Goal: Communication & Community: Share content

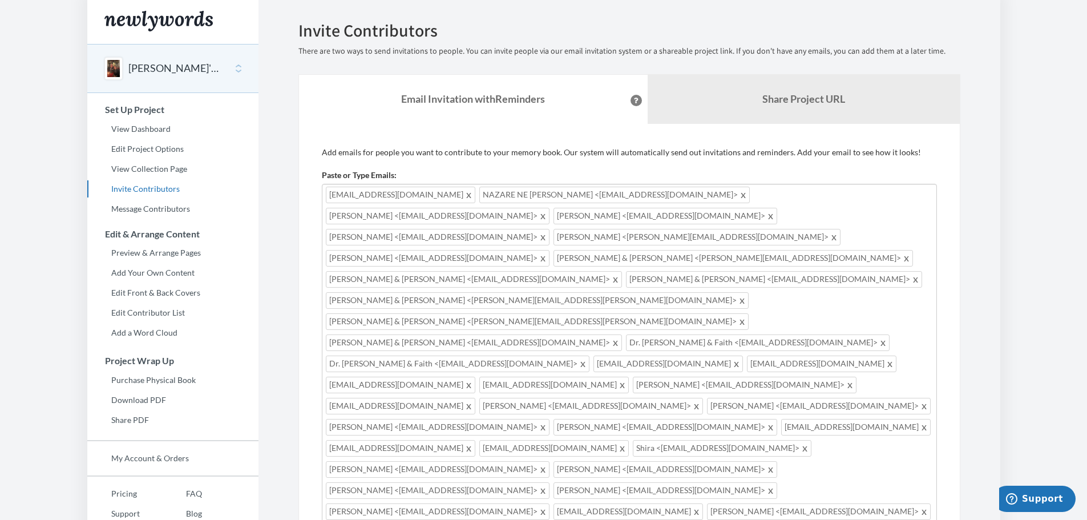
scroll to position [20, 0]
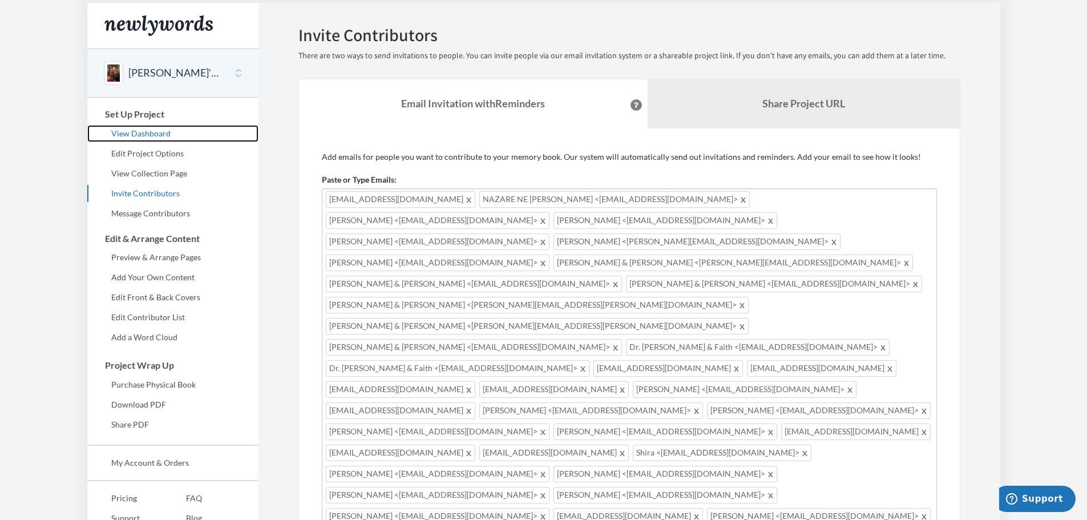
click at [146, 125] on link "View Dashboard" at bounding box center [172, 133] width 171 height 17
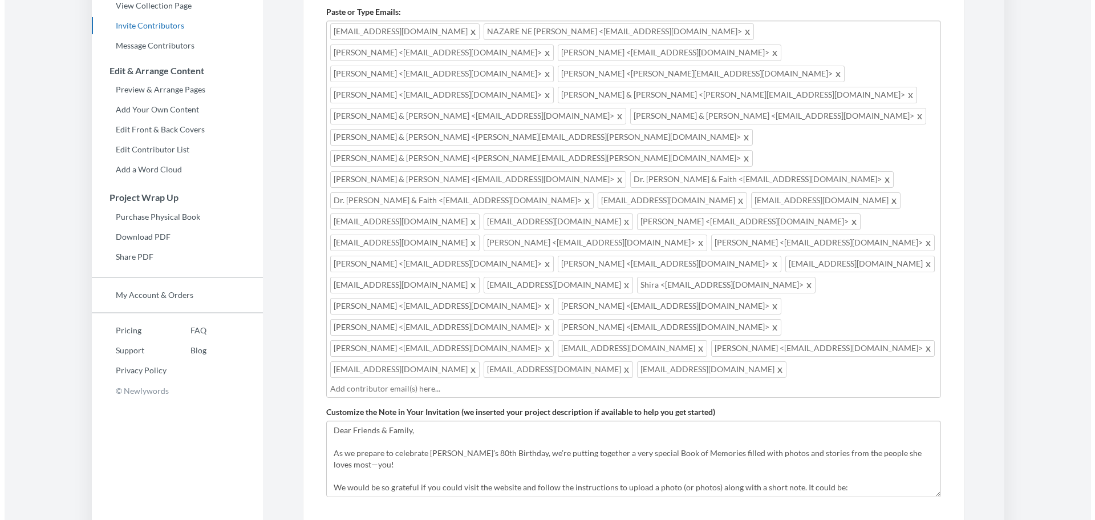
scroll to position [171, 0]
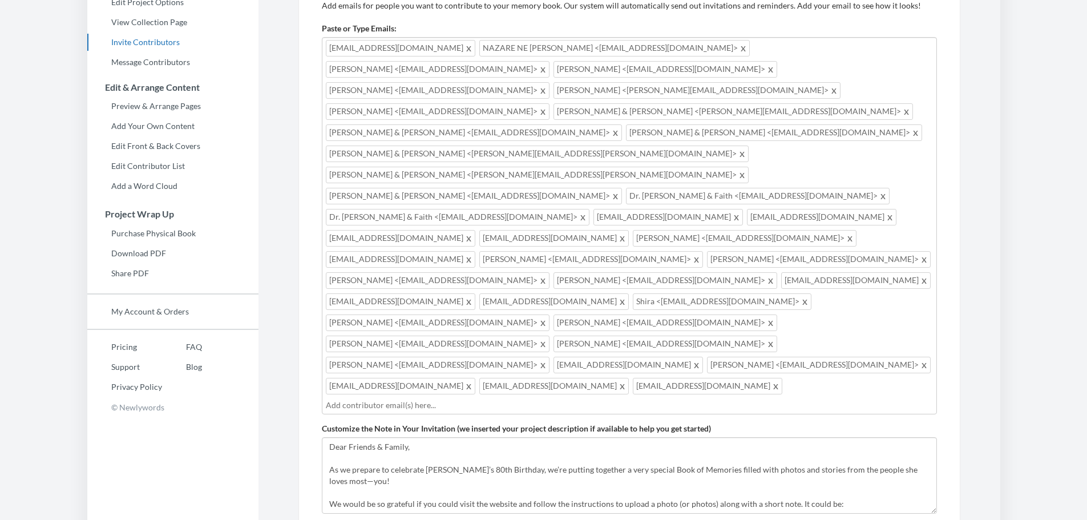
click at [462, 399] on input "text" at bounding box center [629, 405] width 607 height 13
type input "[EMAIL_ADDRESS][DOMAIN_NAME]"
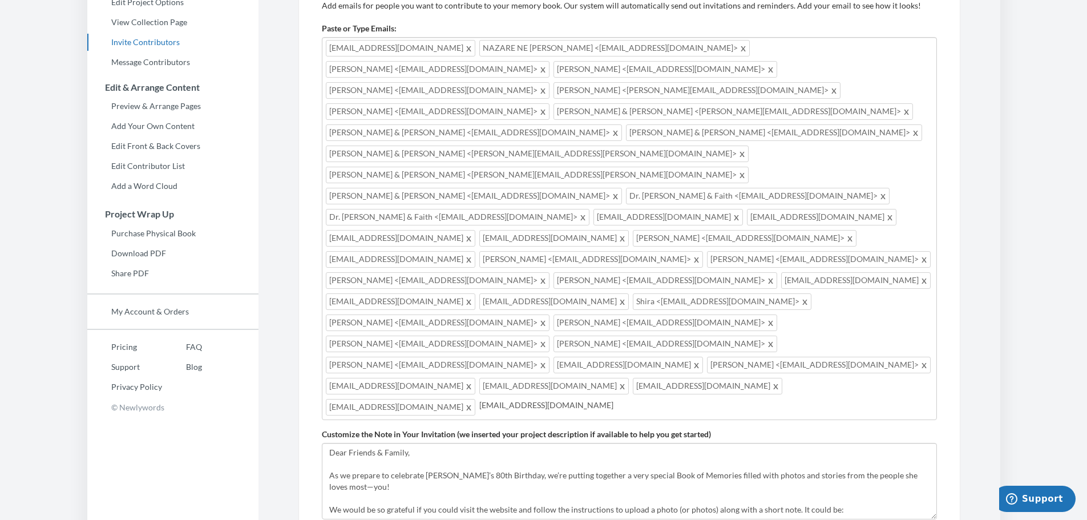
type input "[EMAIL_ADDRESS][DOMAIN_NAME]"
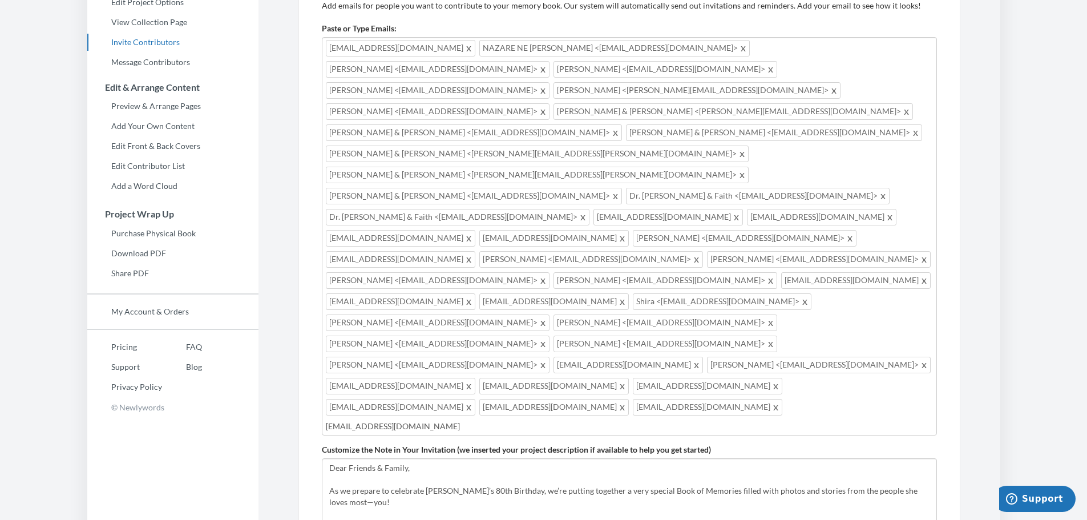
type input "[EMAIL_ADDRESS][DOMAIN_NAME]"
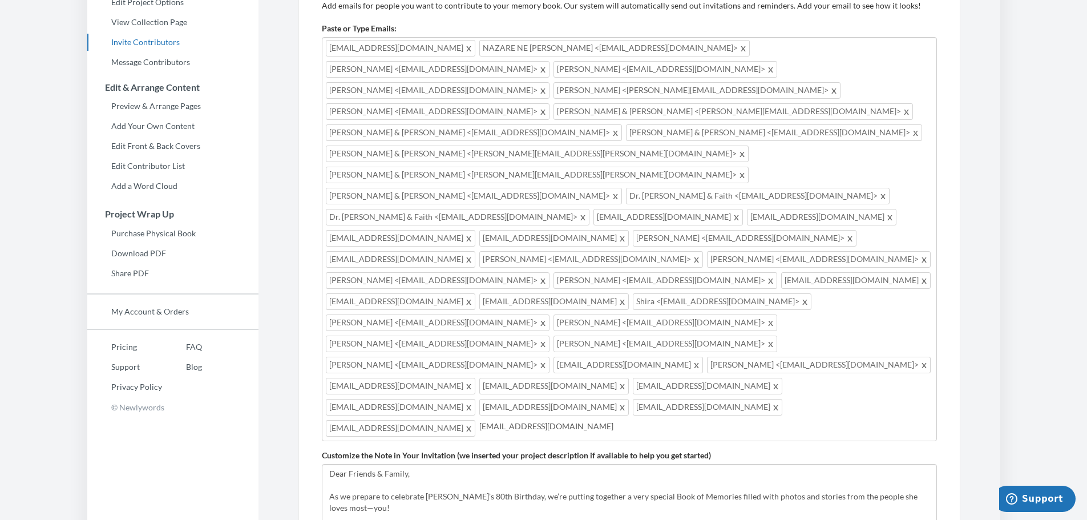
type input "[EMAIL_ADDRESS][DOMAIN_NAME]"
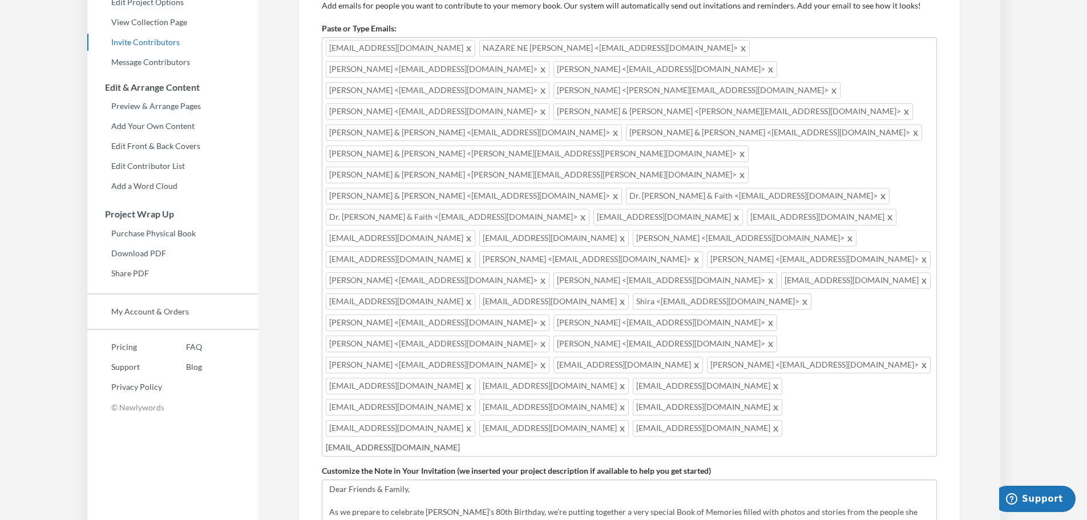
type input "[EMAIL_ADDRESS][DOMAIN_NAME]"
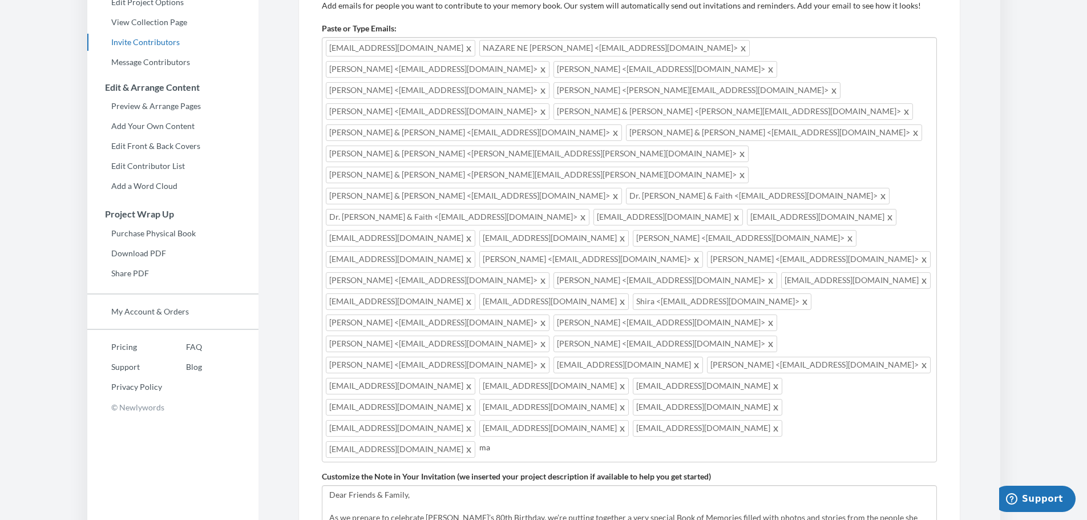
type input "m"
type input "[EMAIL_ADDRESS][DOMAIN_NAME]"
click at [742, 300] on div "[EMAIL_ADDRESS][DOMAIN_NAME] [PERSON_NAME] <[EMAIL_ADDRESS][DOMAIN_NAME]> [PERS…" at bounding box center [629, 249] width 615 height 425
type input "[EMAIL_ADDRESS][PERSON_NAME][DOMAIN_NAME]"
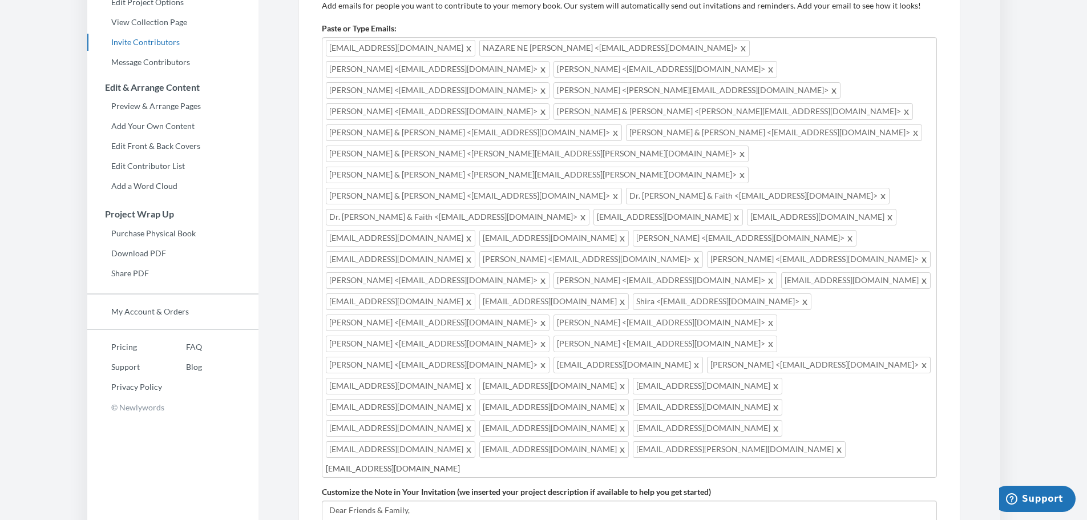
type input "[EMAIL_ADDRESS][DOMAIN_NAME]"
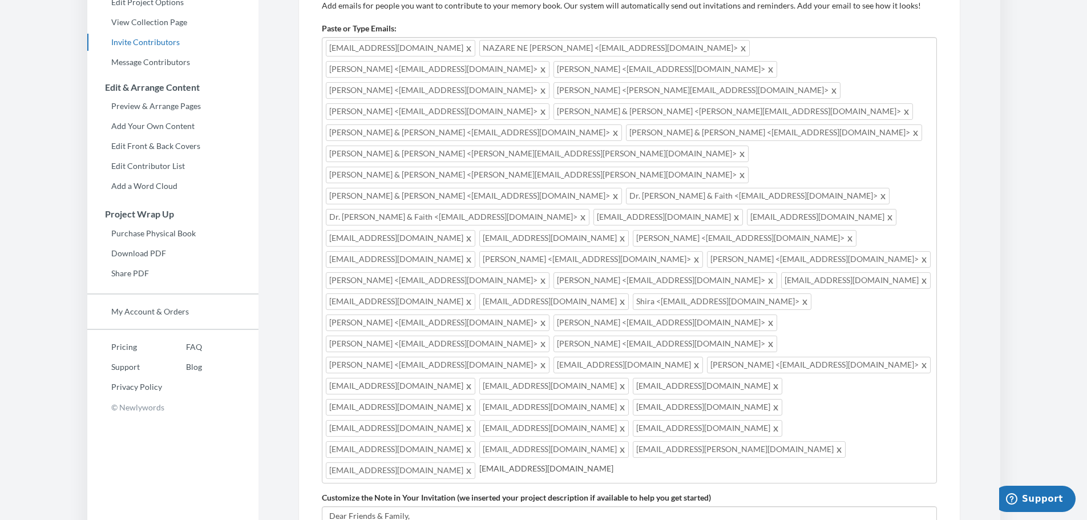
type input "[EMAIL_ADDRESS][DOMAIN_NAME]"
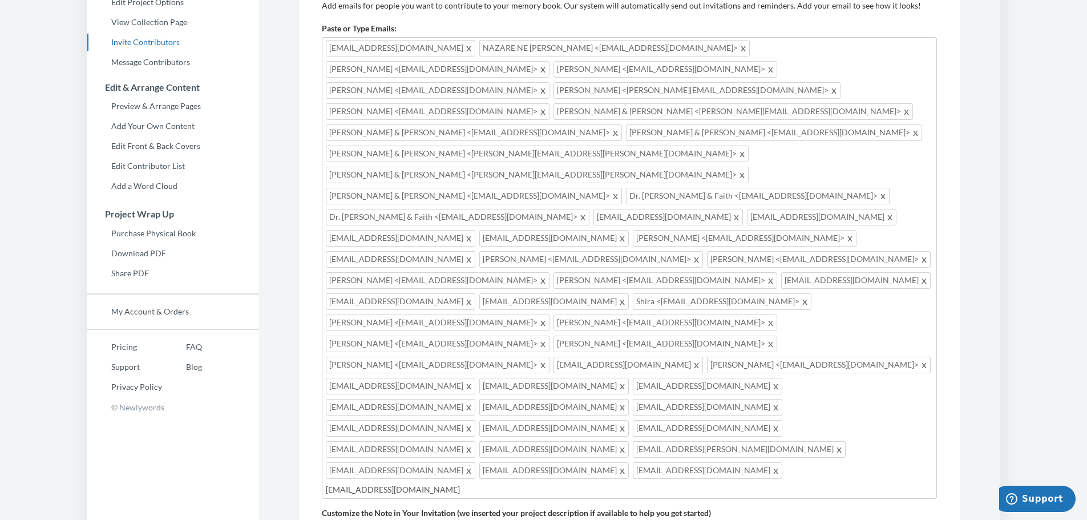
type input "[EMAIL_ADDRESS][DOMAIN_NAME]"
type input "[PERSON_NAME][DOMAIN_NAME][EMAIL_ADDRESS][DOMAIN_NAME]"
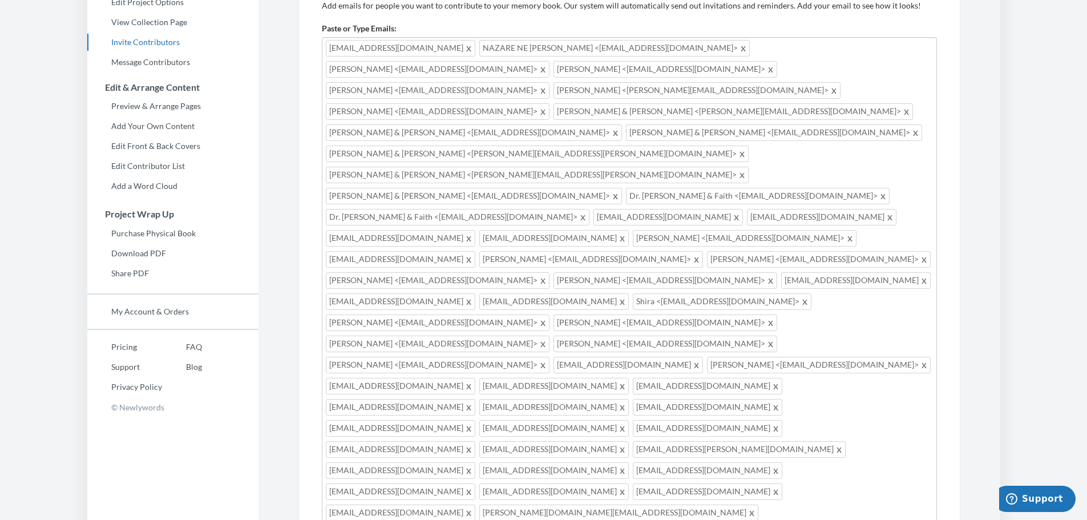
type input "[EMAIL_ADDRESS][DOMAIN_NAME]"
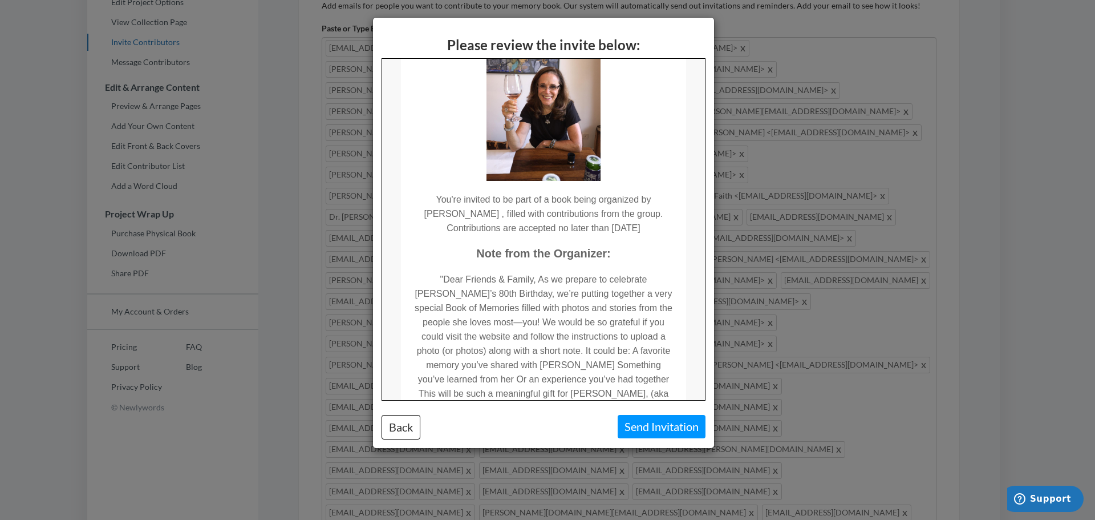
scroll to position [114, 0]
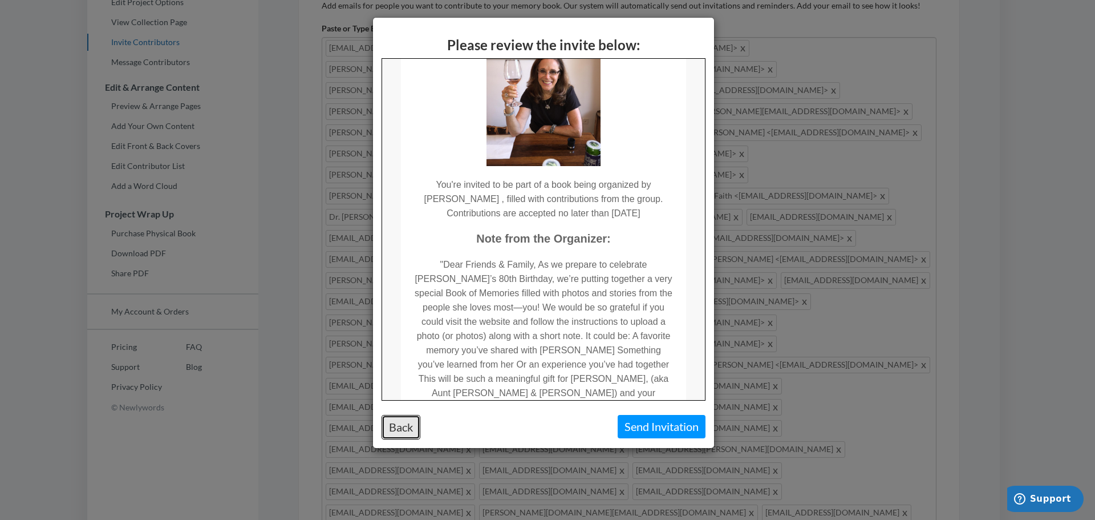
click at [408, 423] on button "Back" at bounding box center [401, 427] width 39 height 25
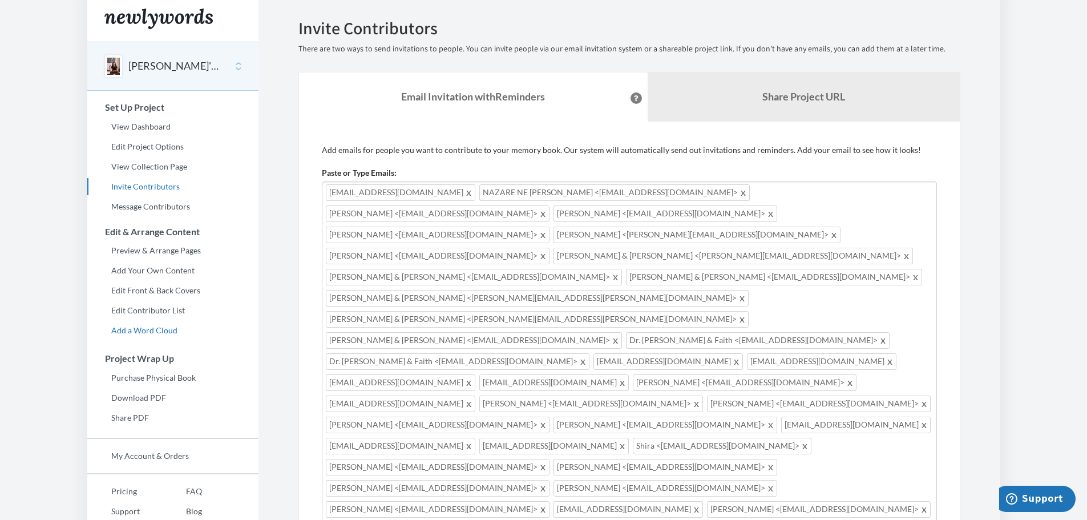
scroll to position [26, 0]
click at [149, 139] on link "Edit Project Options" at bounding box center [172, 147] width 171 height 17
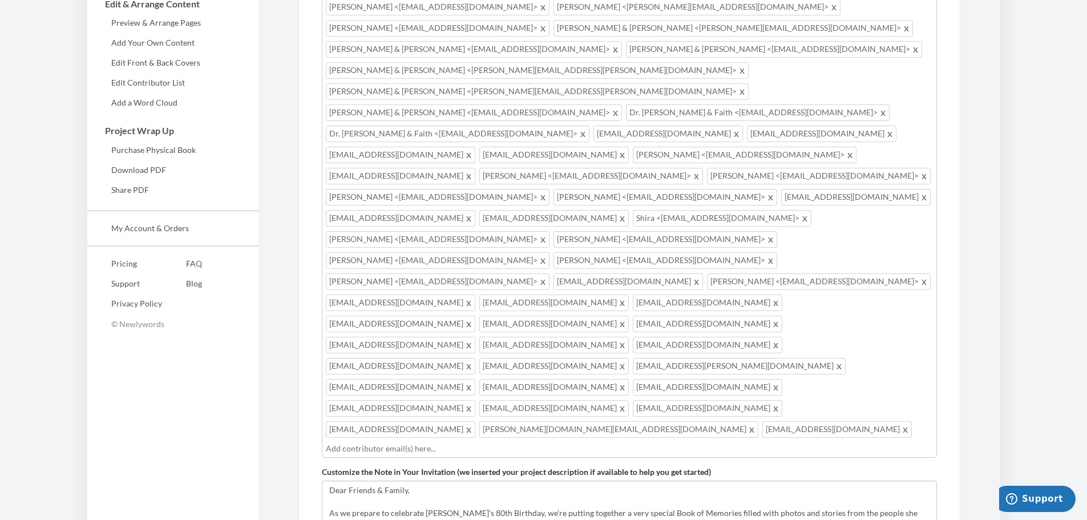
click at [503, 442] on input "text" at bounding box center [629, 448] width 607 height 13
type input "[EMAIL_ADDRESS][DOMAIN_NAME]"
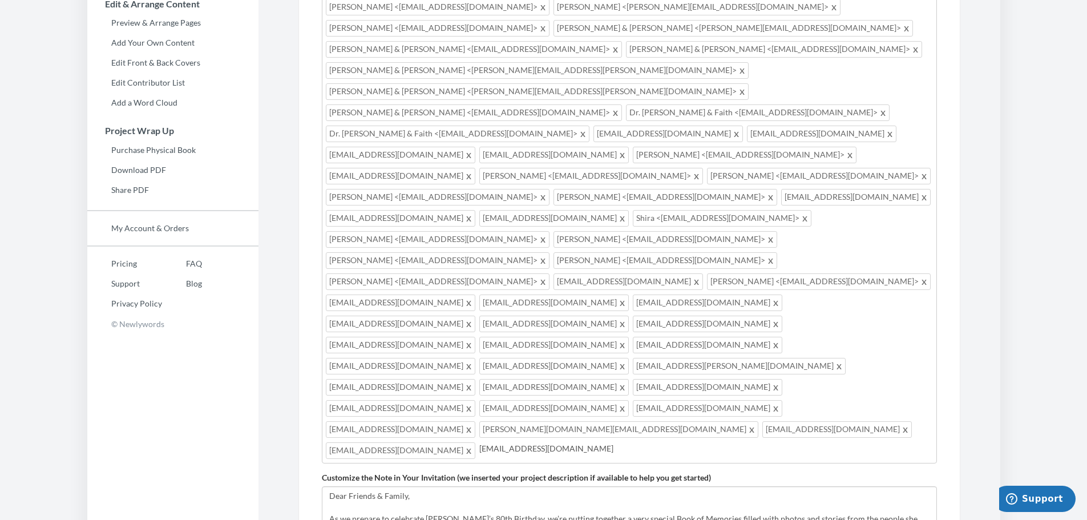
type input "[EMAIL_ADDRESS][DOMAIN_NAME]"
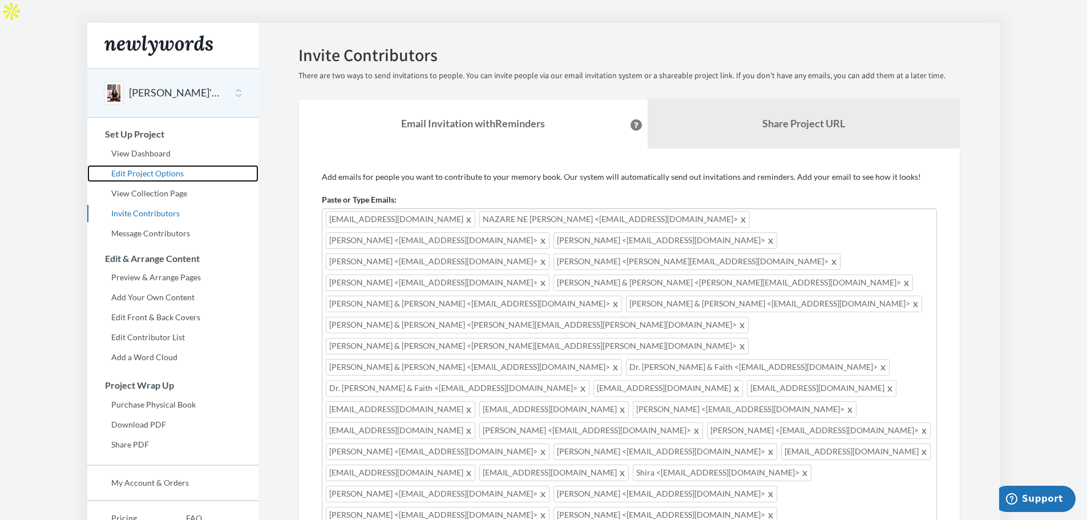
click at [141, 165] on link "Edit Project Options" at bounding box center [172, 173] width 171 height 17
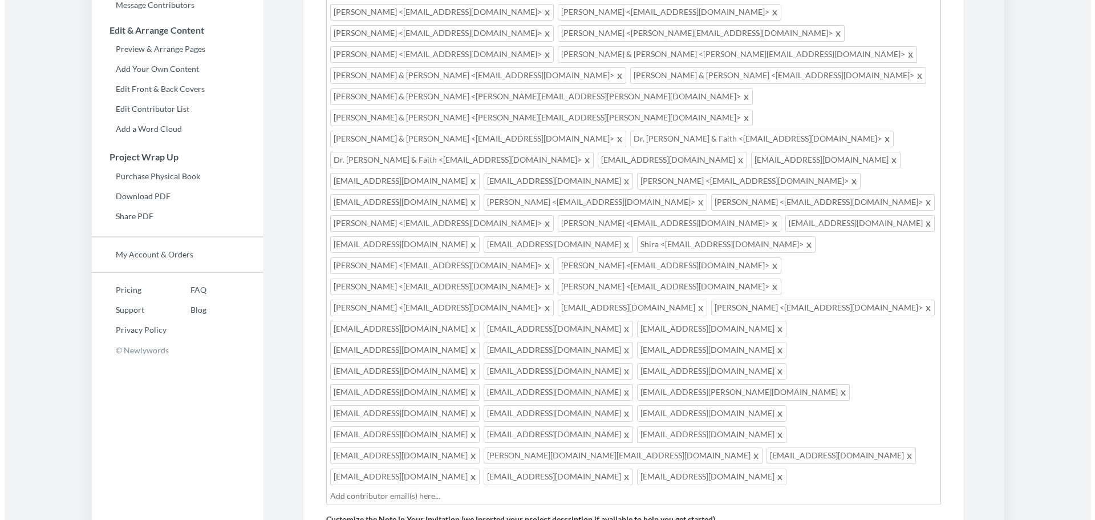
scroll to position [270, 0]
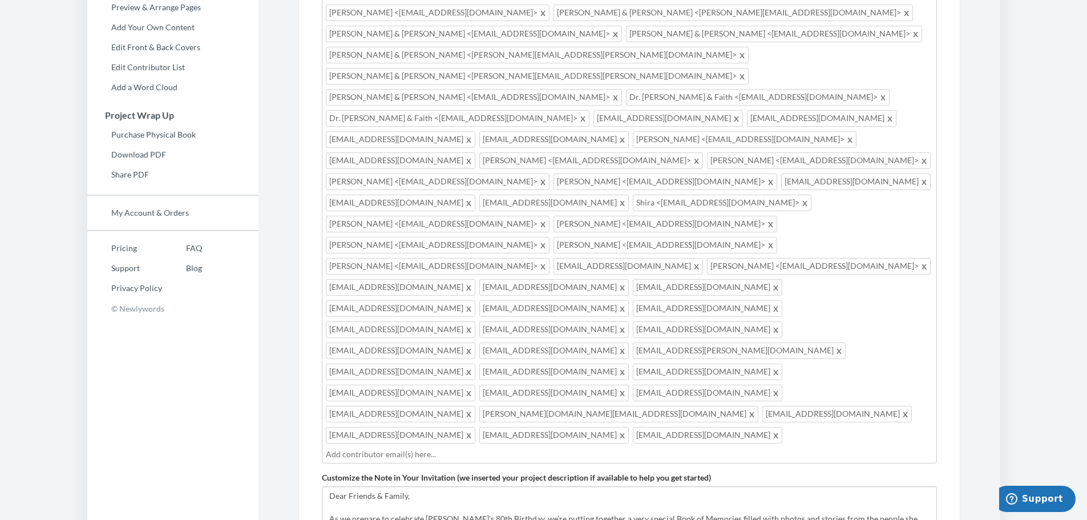
click at [765, 245] on div "[EMAIL_ADDRESS][DOMAIN_NAME] [PERSON_NAME] <[EMAIL_ADDRESS][DOMAIN_NAME]> [PERS…" at bounding box center [629, 200] width 615 height 525
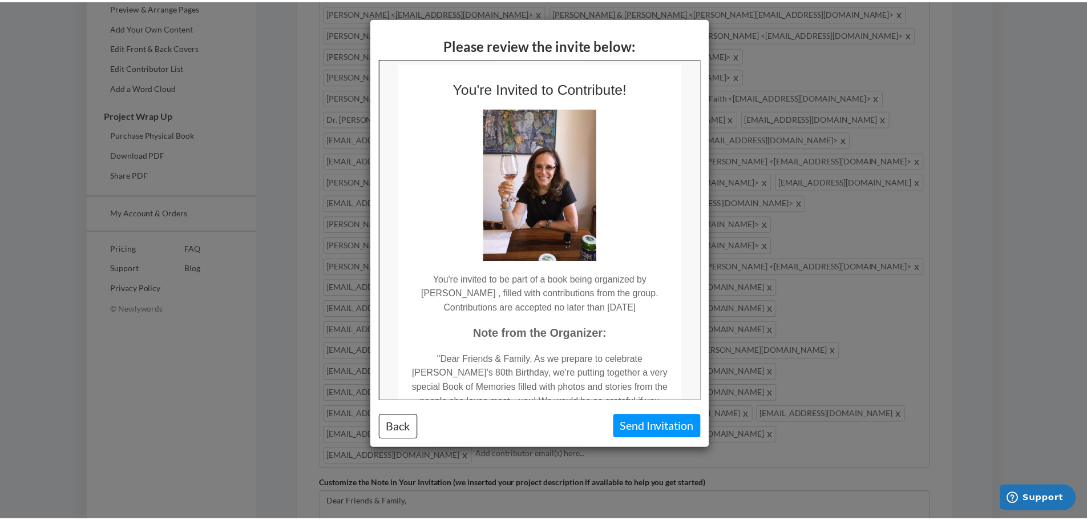
scroll to position [0, 0]
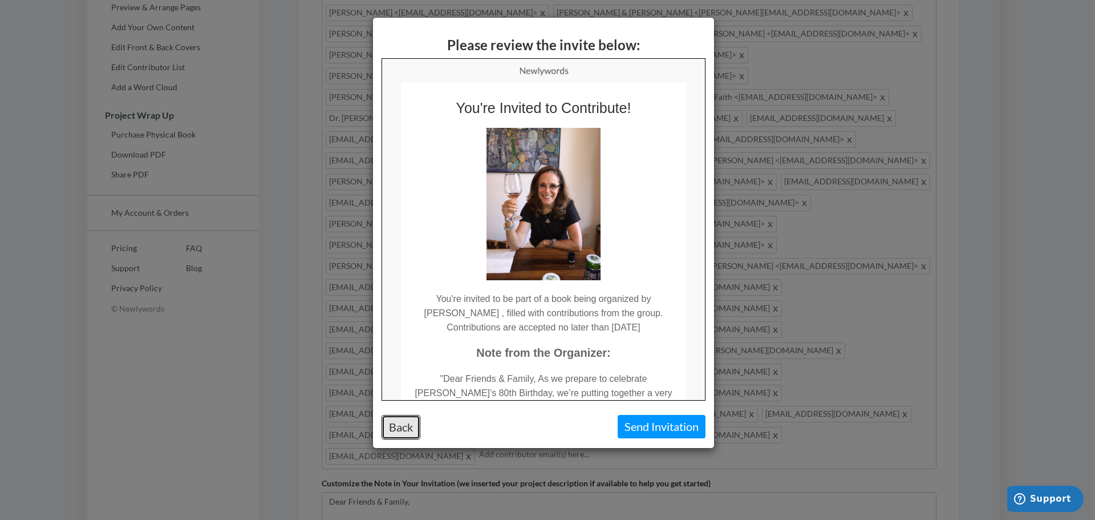
click at [397, 424] on button "Back" at bounding box center [401, 427] width 39 height 25
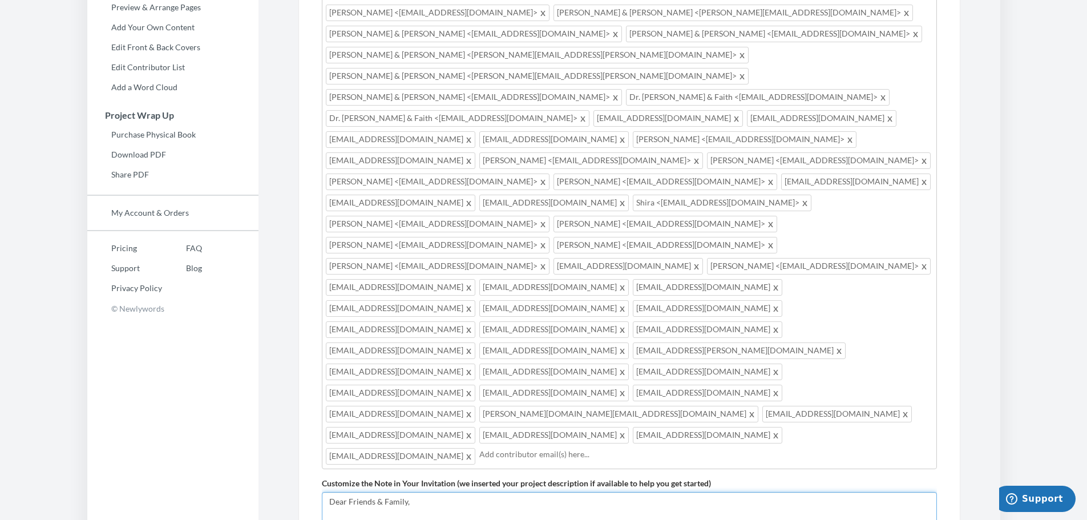
drag, startPoint x: 437, startPoint y: 362, endPoint x: 305, endPoint y: 296, distance: 147.7
click at [305, 296] on div "Add emails for people you want to contribute to your memory book. Our system wi…" at bounding box center [629, 280] width 662 height 804
paste textarea "Dear Friends & Family, This year, my mother Diana turns 80—a truly incredible m…"
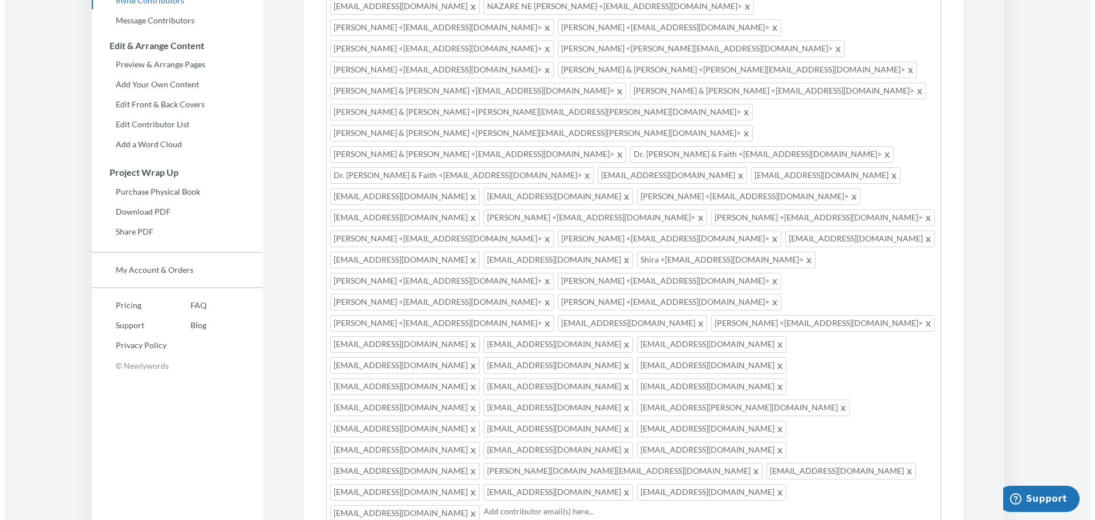
scroll to position [160, 0]
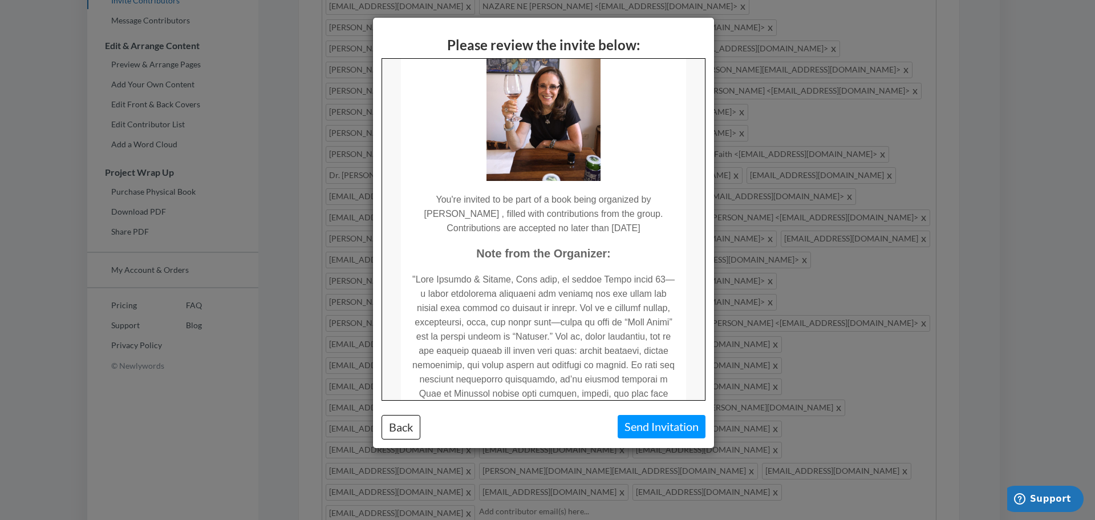
scroll to position [114, 0]
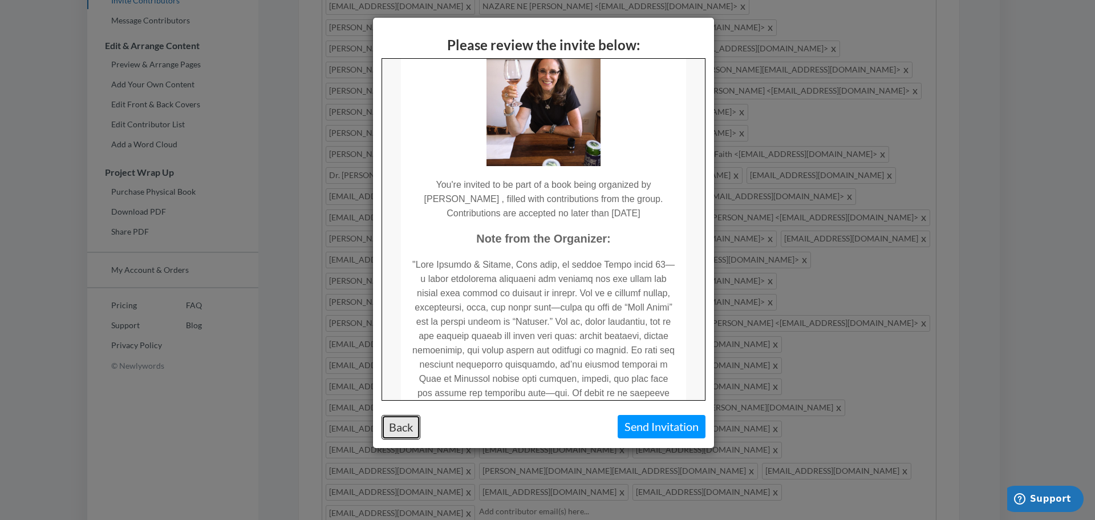
click at [408, 429] on button "Back" at bounding box center [401, 427] width 39 height 25
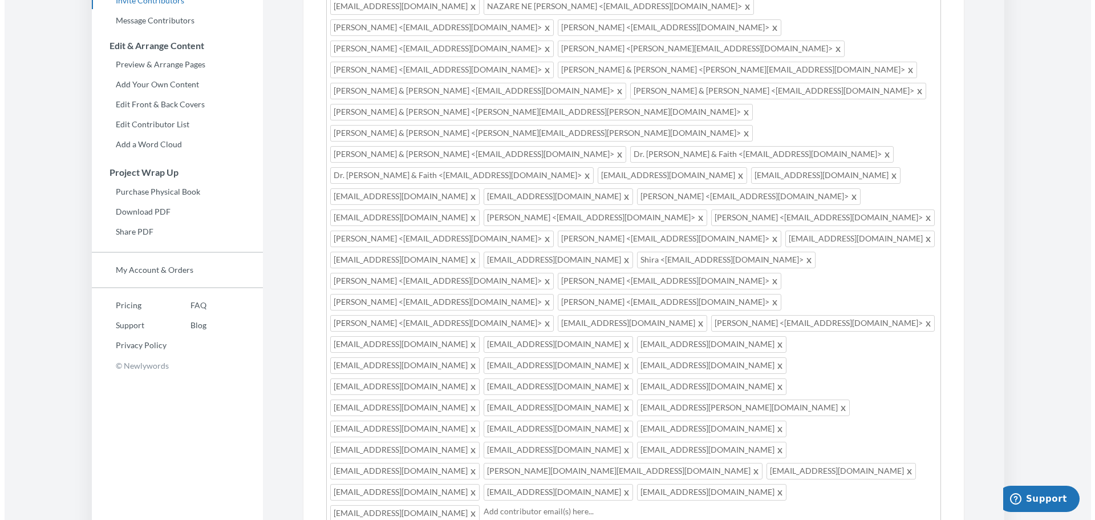
scroll to position [0, 0]
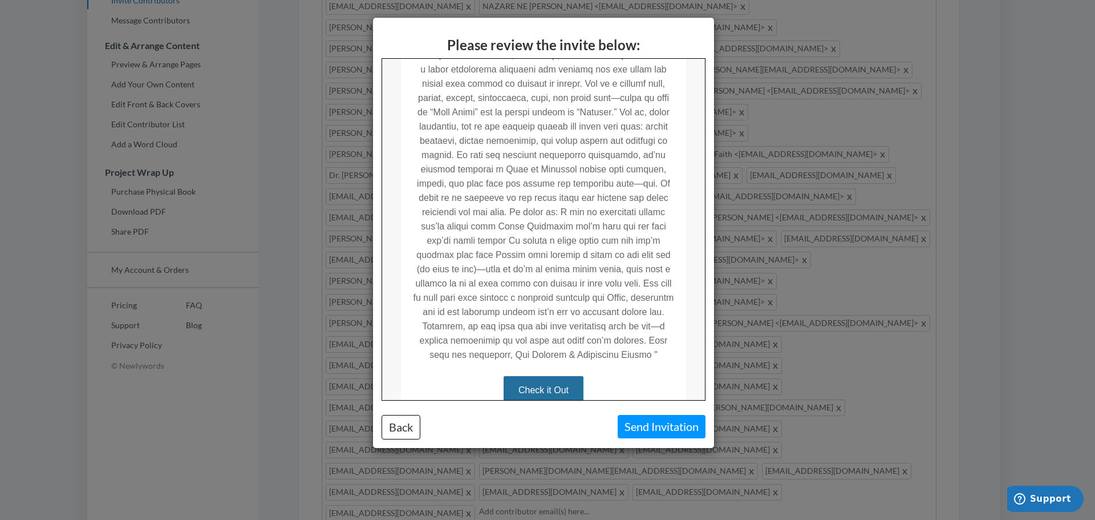
scroll to position [342, 0]
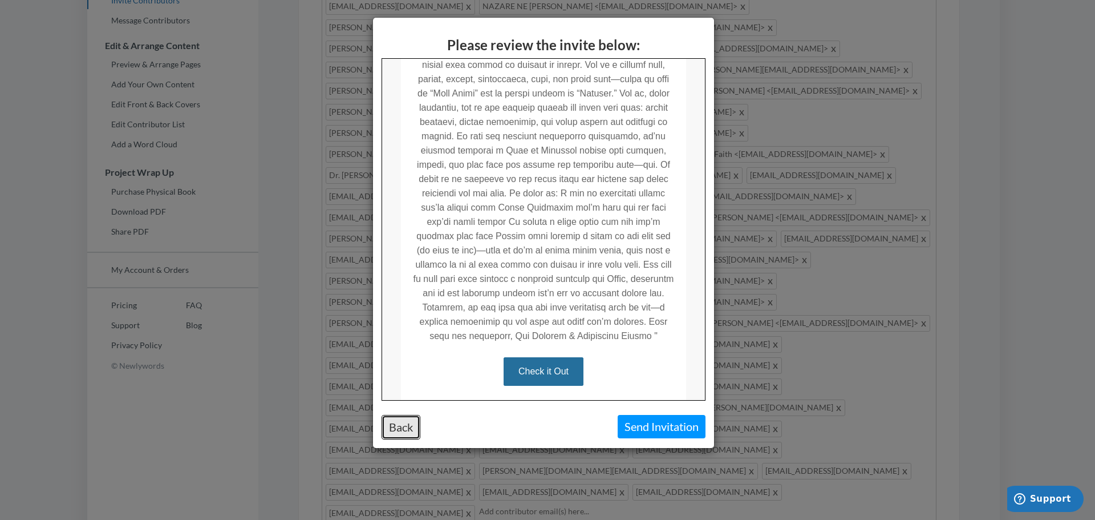
click at [404, 432] on button "Back" at bounding box center [401, 427] width 39 height 25
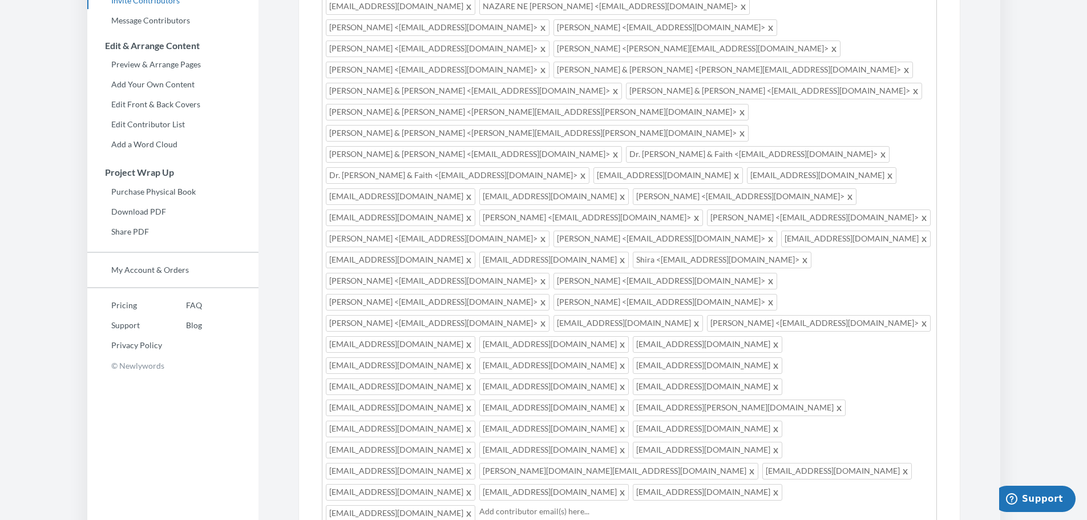
scroll to position [57, 0]
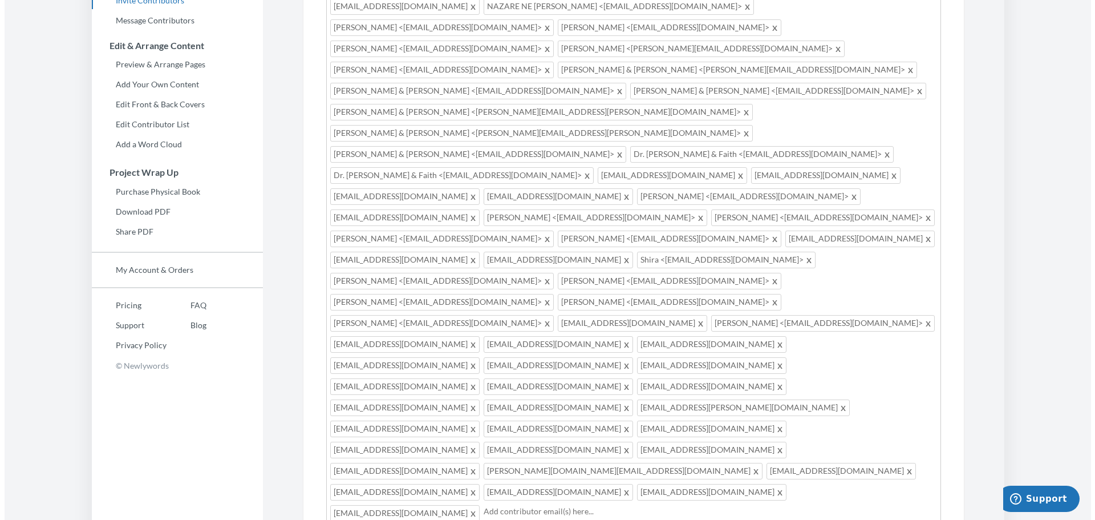
scroll to position [171, 0]
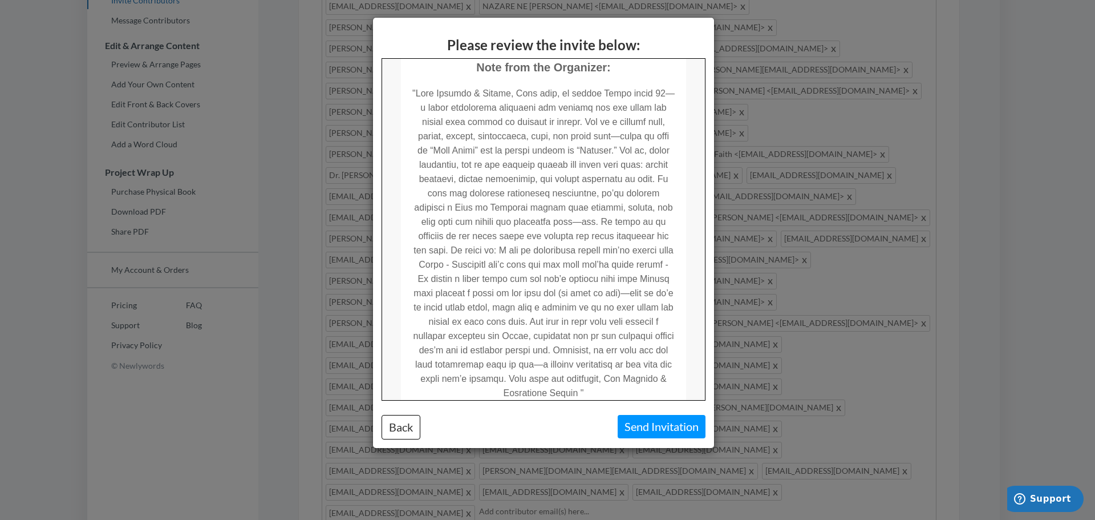
scroll to position [342, 0]
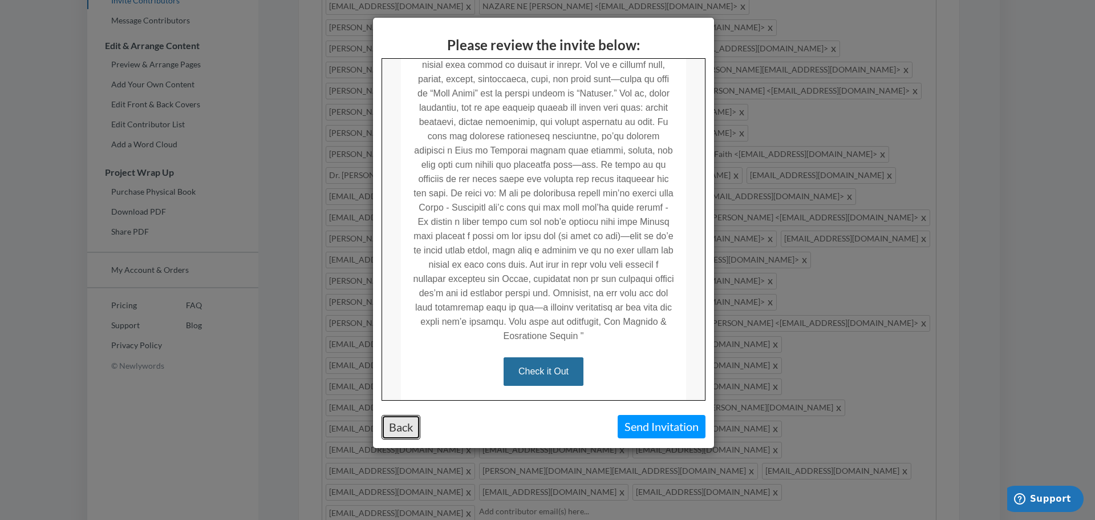
click at [396, 430] on button "Back" at bounding box center [401, 427] width 39 height 25
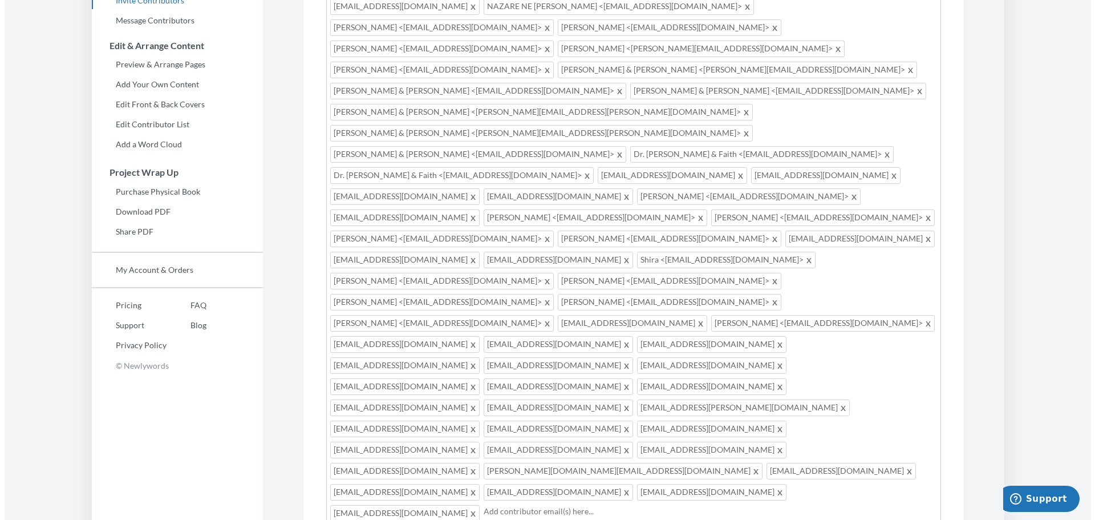
scroll to position [160, 0]
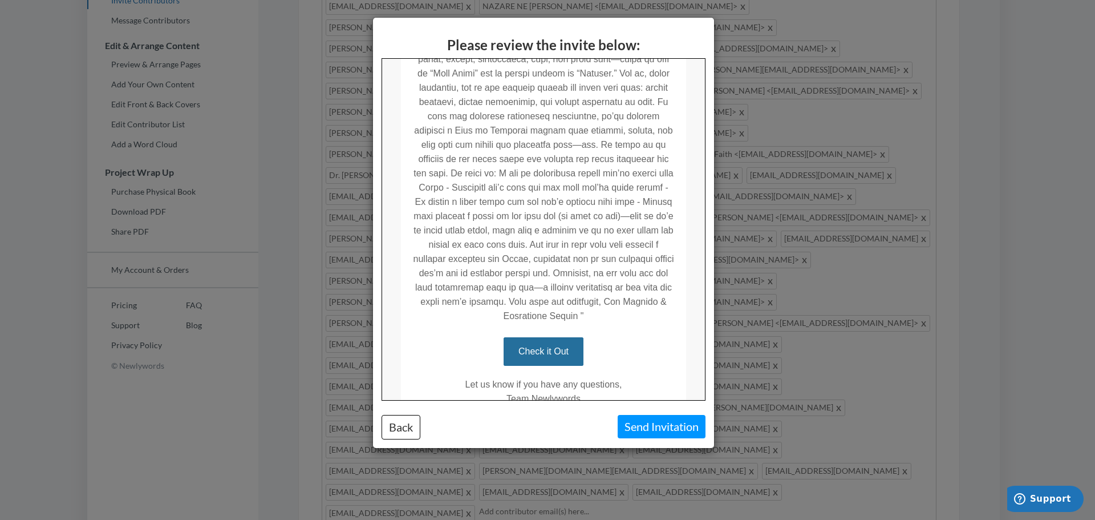
scroll to position [399, 0]
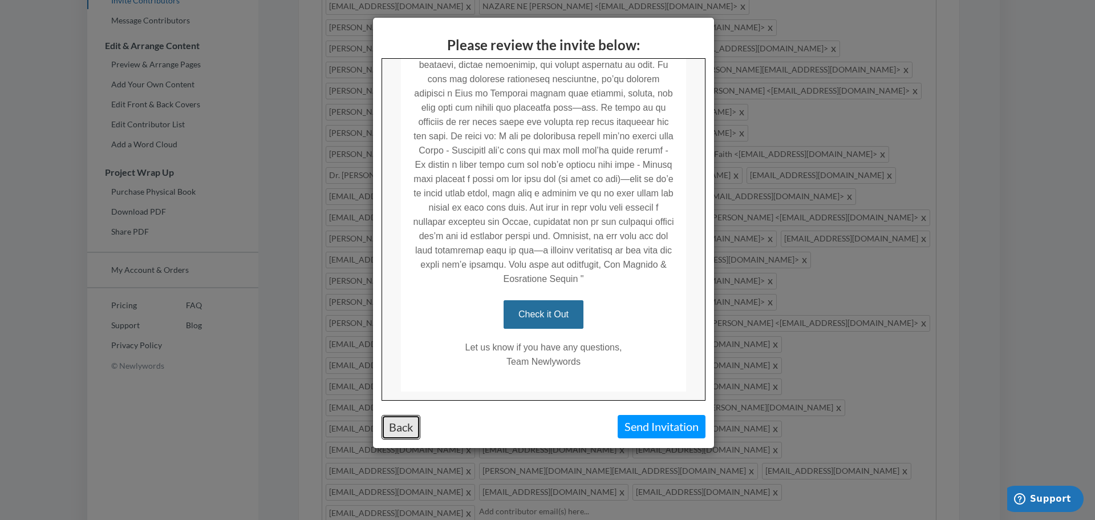
click at [403, 433] on button "Back" at bounding box center [401, 427] width 39 height 25
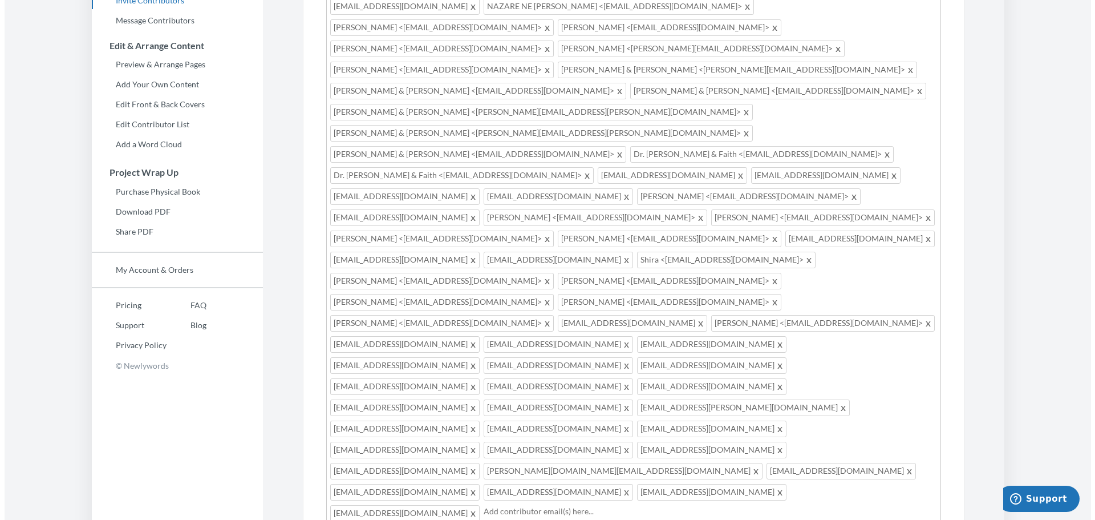
scroll to position [217, 0]
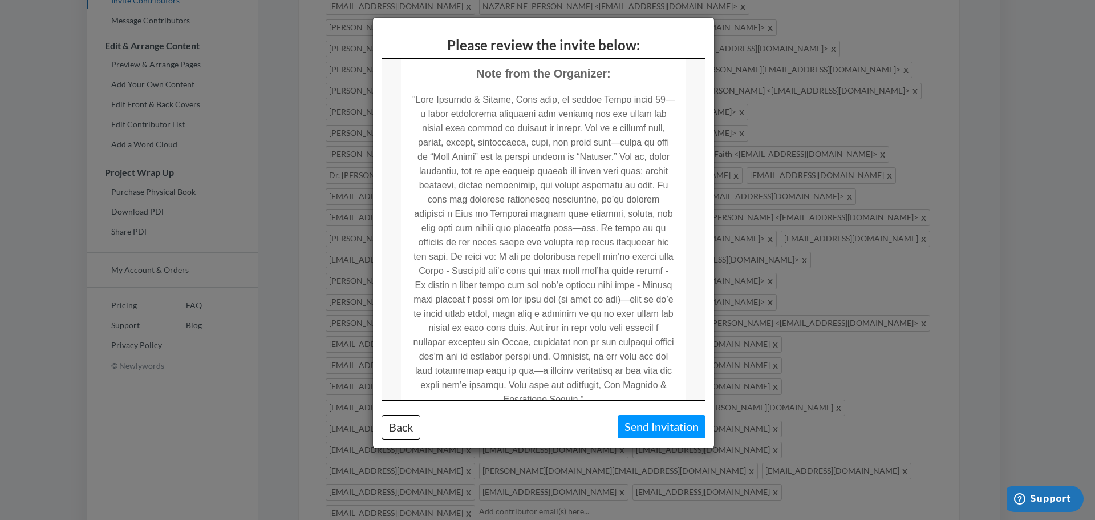
scroll to position [399, 0]
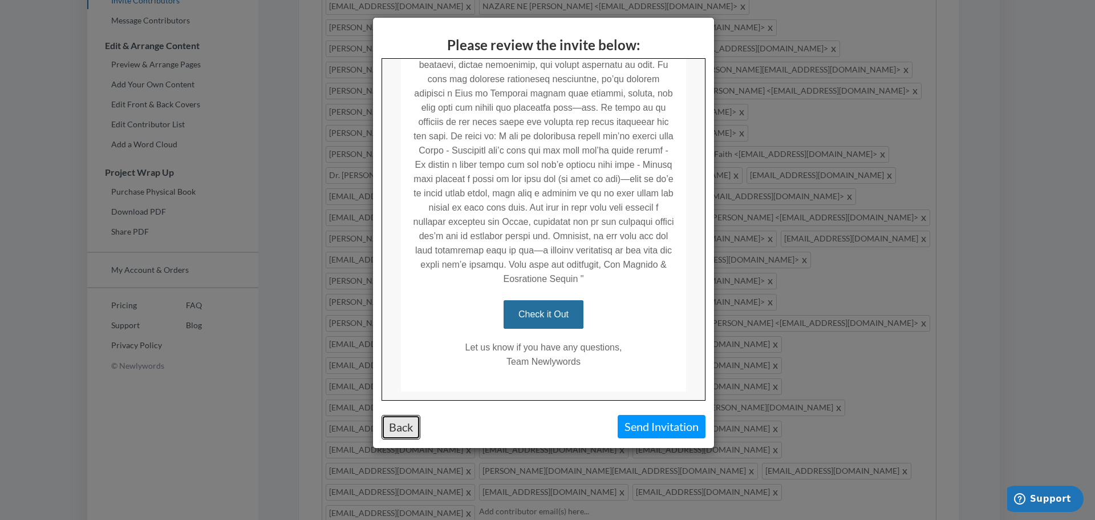
click at [413, 432] on button "Back" at bounding box center [401, 427] width 39 height 25
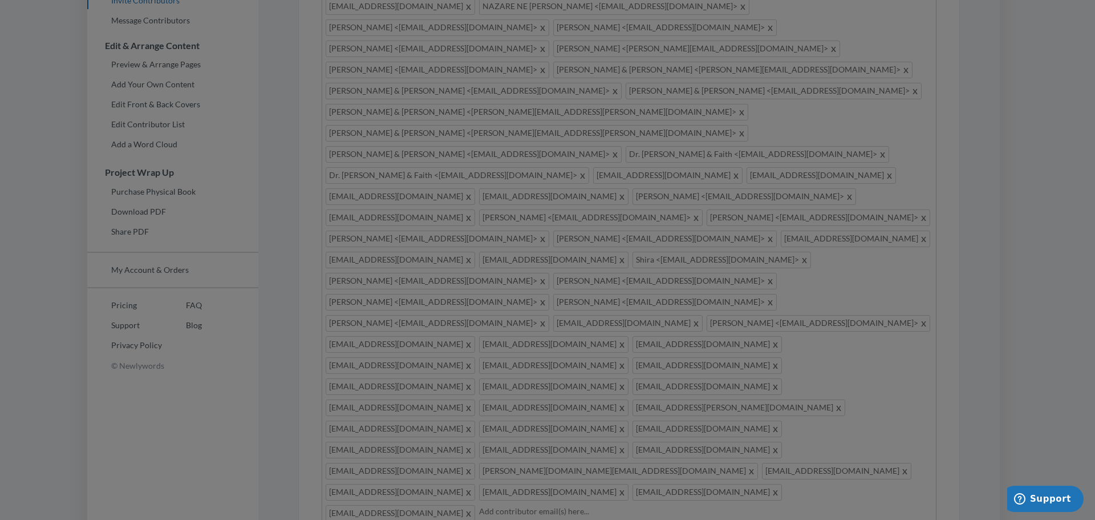
scroll to position [0, 0]
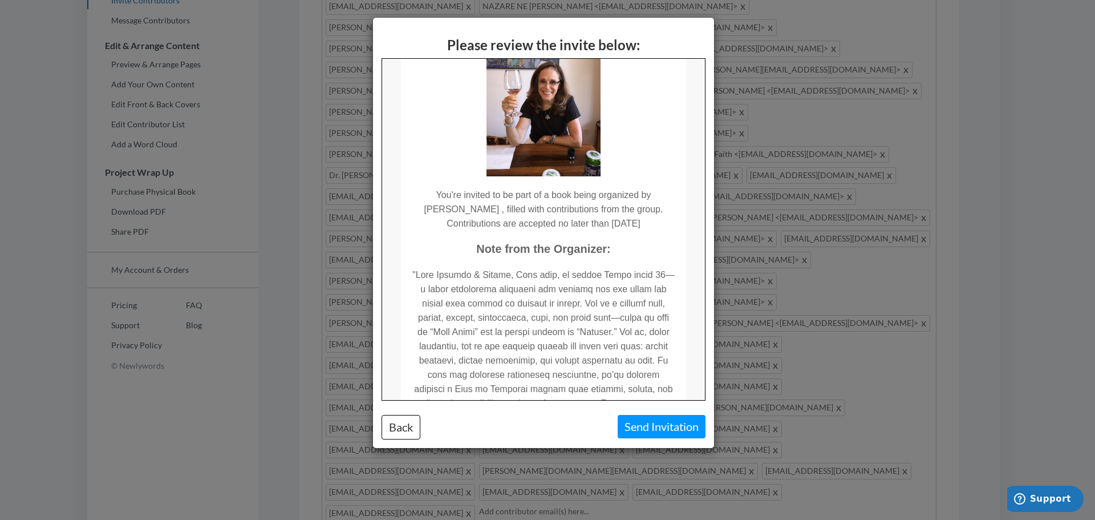
scroll to position [114, 0]
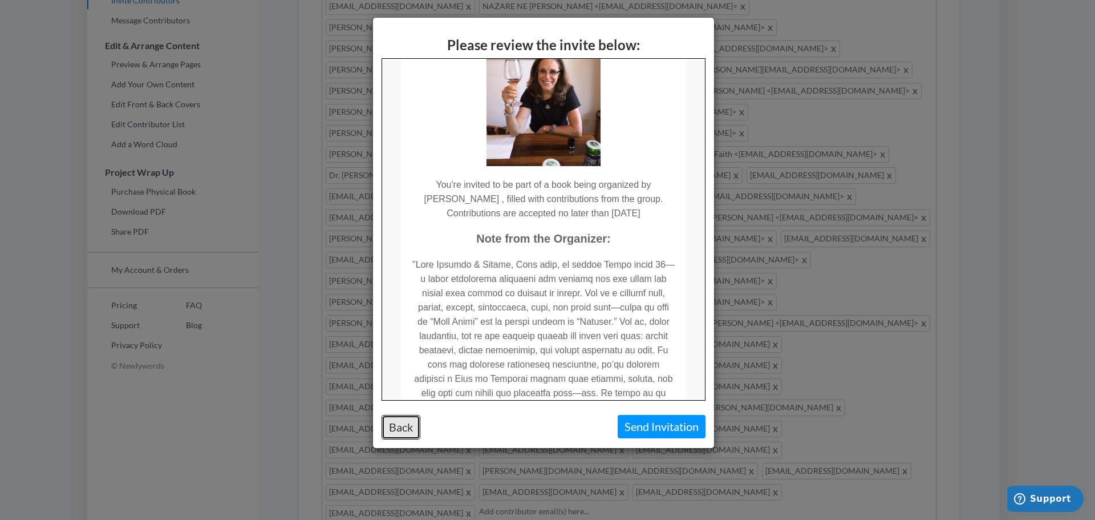
click at [386, 428] on button "Back" at bounding box center [401, 427] width 39 height 25
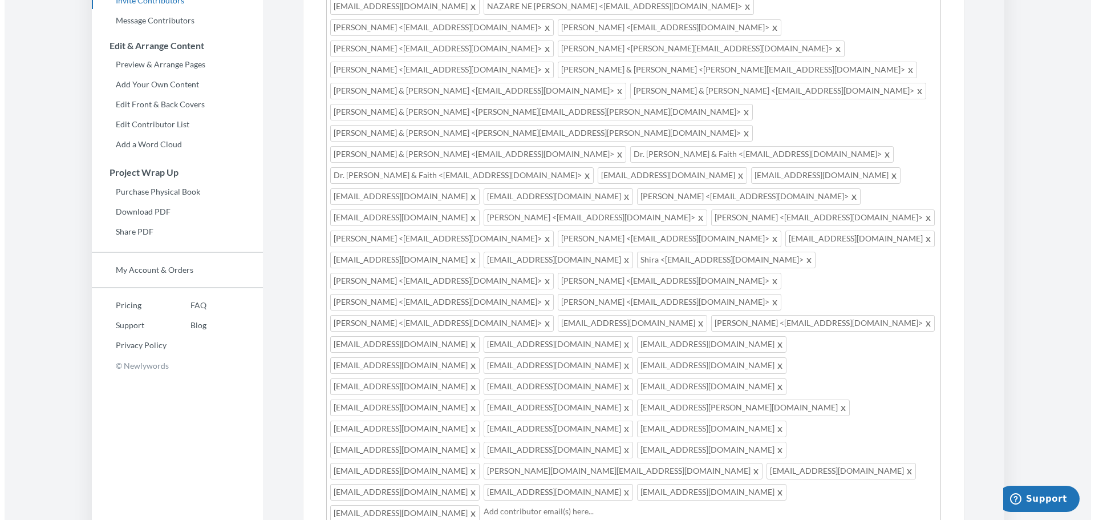
scroll to position [0, 0]
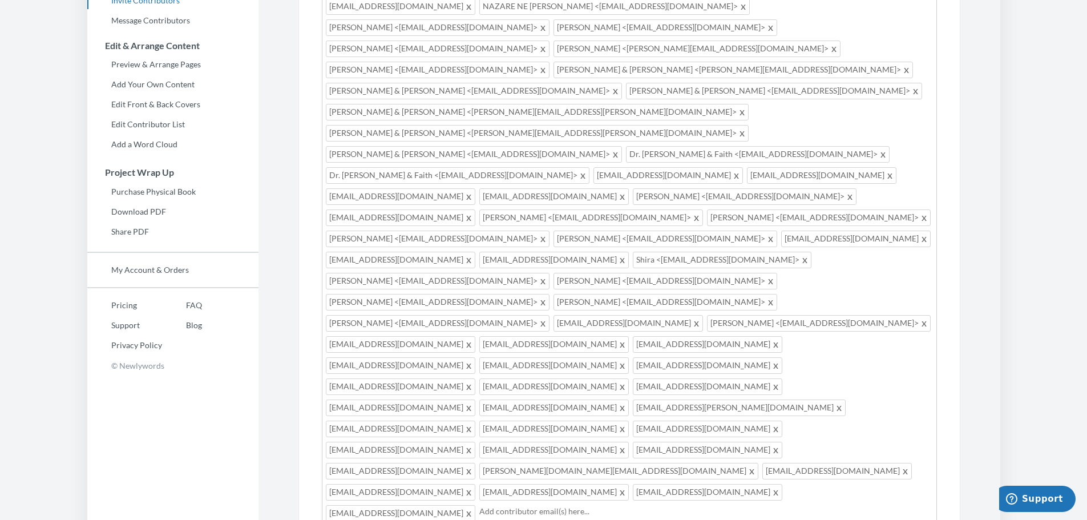
type textarea "Dear Friends & Family, This year, my mother Diana turns 80 — a truly incredible…"
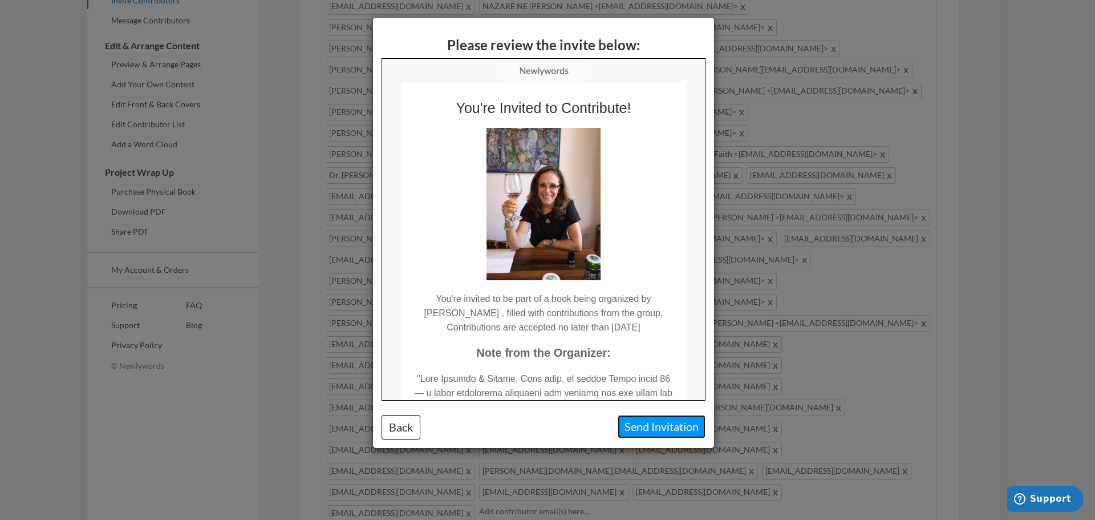
click at [654, 426] on button "Send Invitation" at bounding box center [662, 426] width 88 height 23
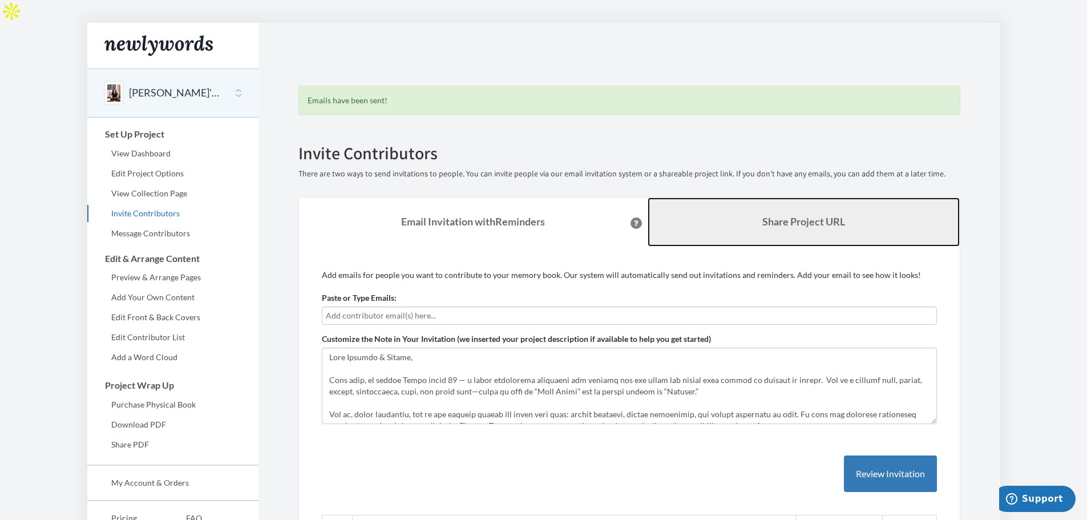
click at [802, 215] on b "Share Project URL" at bounding box center [803, 221] width 83 height 13
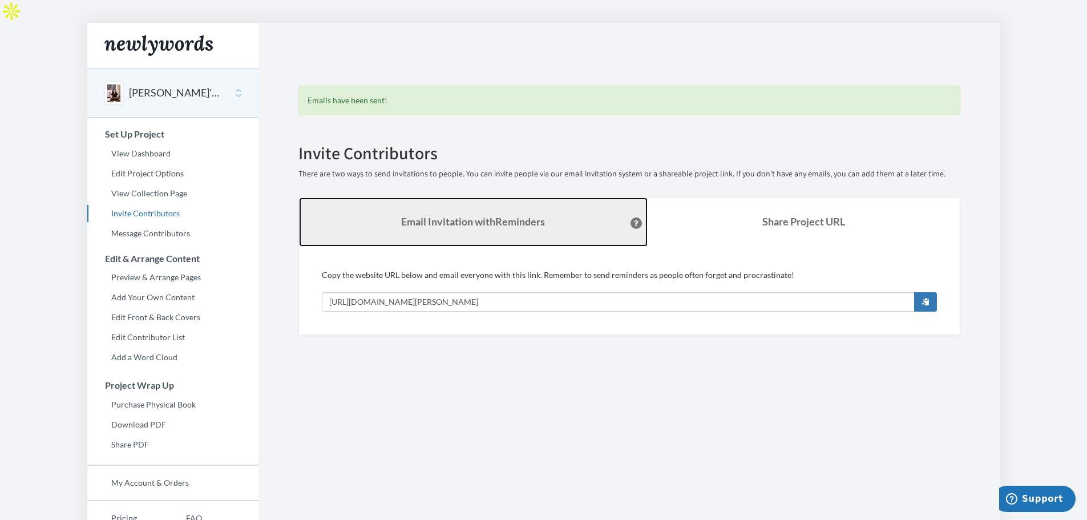
click at [517, 215] on strong "Email Invitation with Reminders" at bounding box center [473, 221] width 144 height 13
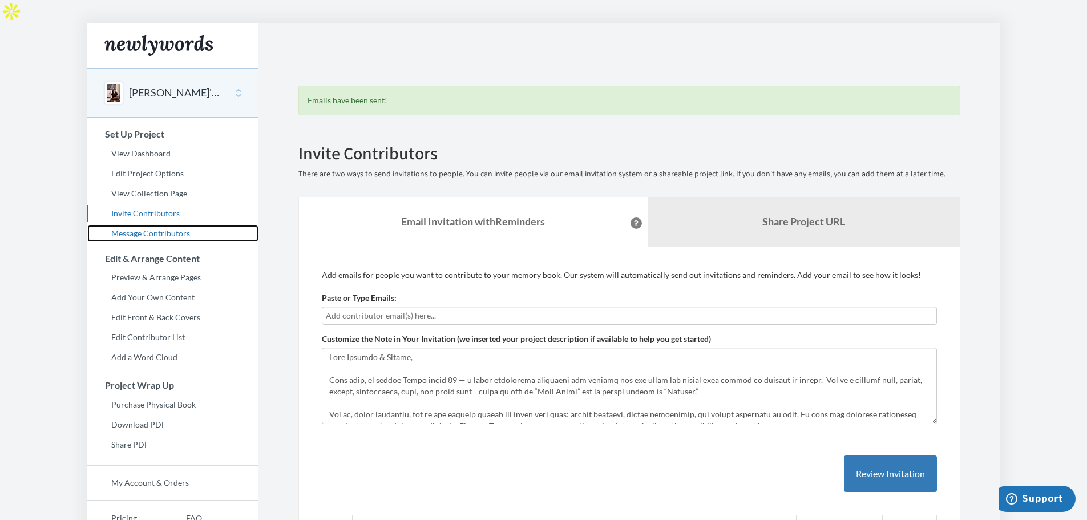
click at [153, 225] on link "Message Contributors" at bounding box center [172, 233] width 171 height 17
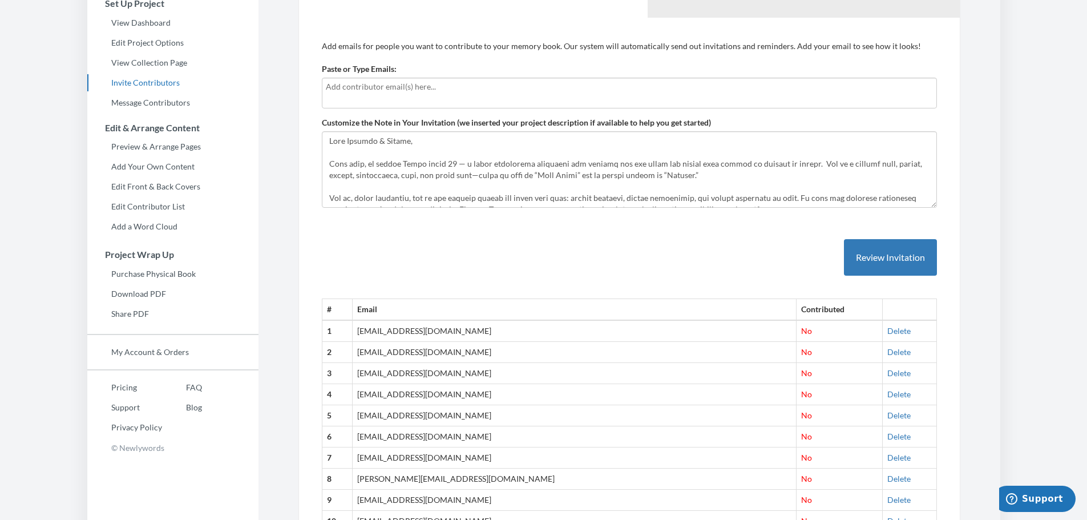
scroll to position [11, 0]
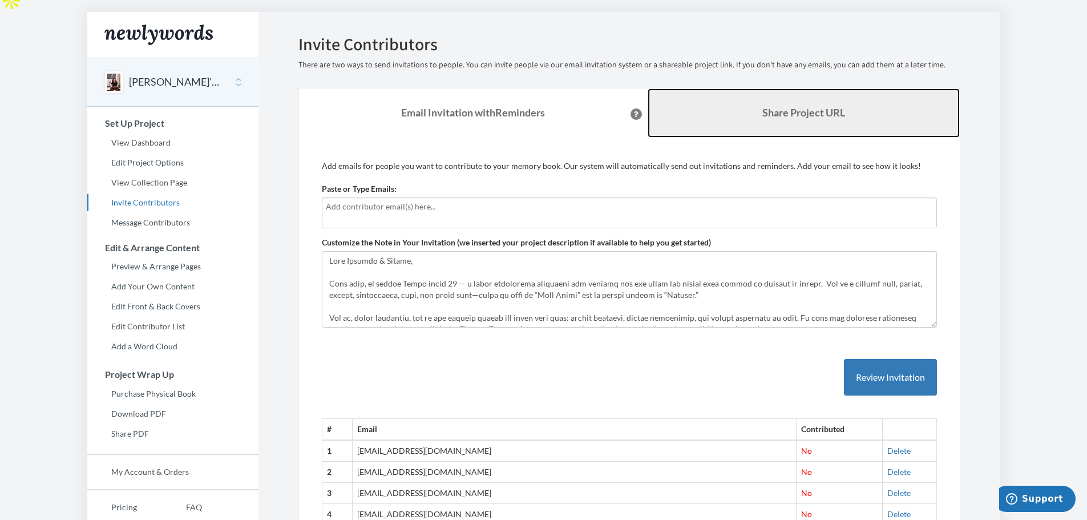
click at [803, 106] on b "Share Project URL" at bounding box center [803, 112] width 83 height 13
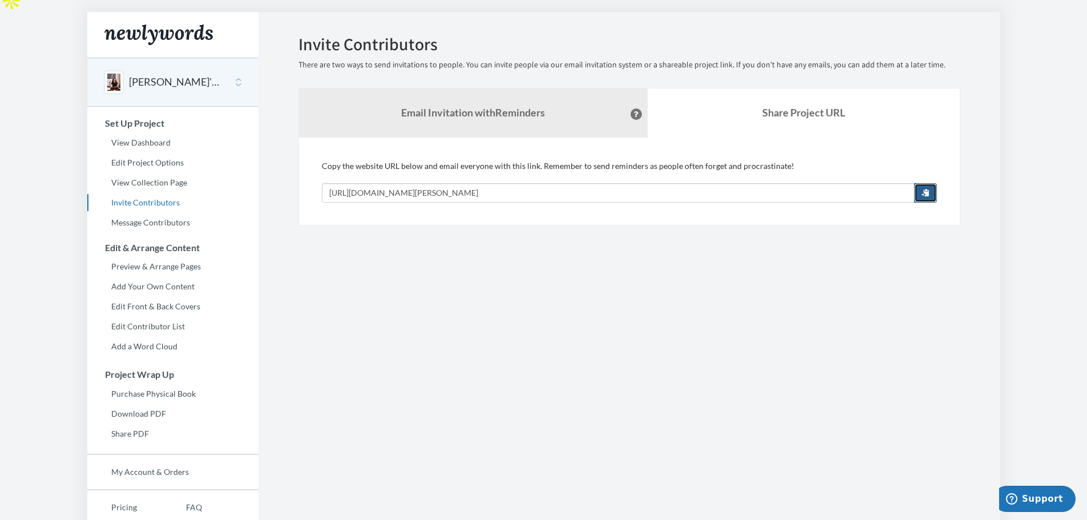
click at [925, 188] on span "button" at bounding box center [925, 192] width 8 height 8
click at [135, 134] on link "View Dashboard" at bounding box center [172, 142] width 171 height 17
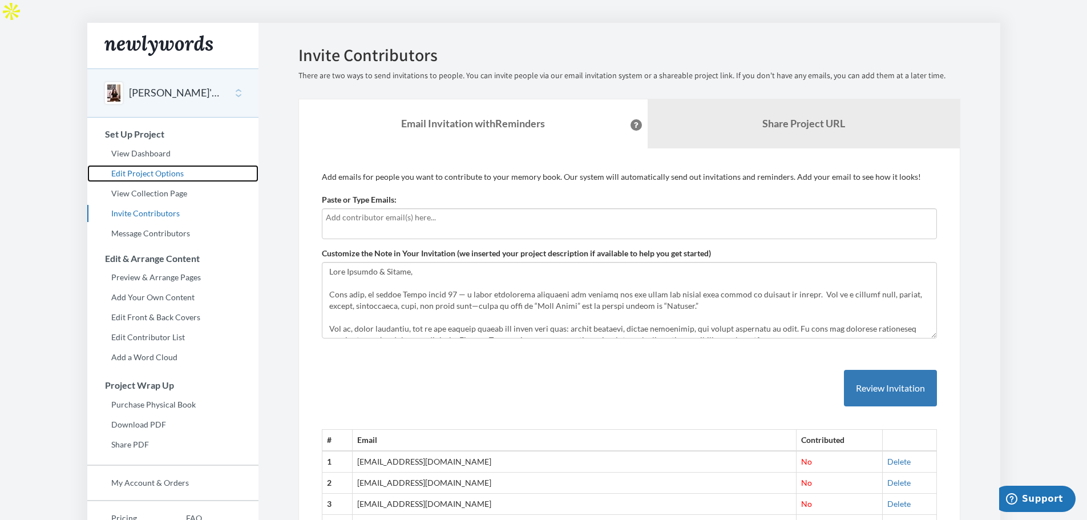
click at [152, 165] on link "Edit Project Options" at bounding box center [172, 173] width 171 height 17
click at [352, 208] on div at bounding box center [629, 223] width 615 height 31
type input "samantharubenstein14@g"
type input "d"
type input "samantharubenstein14@gmail.co"
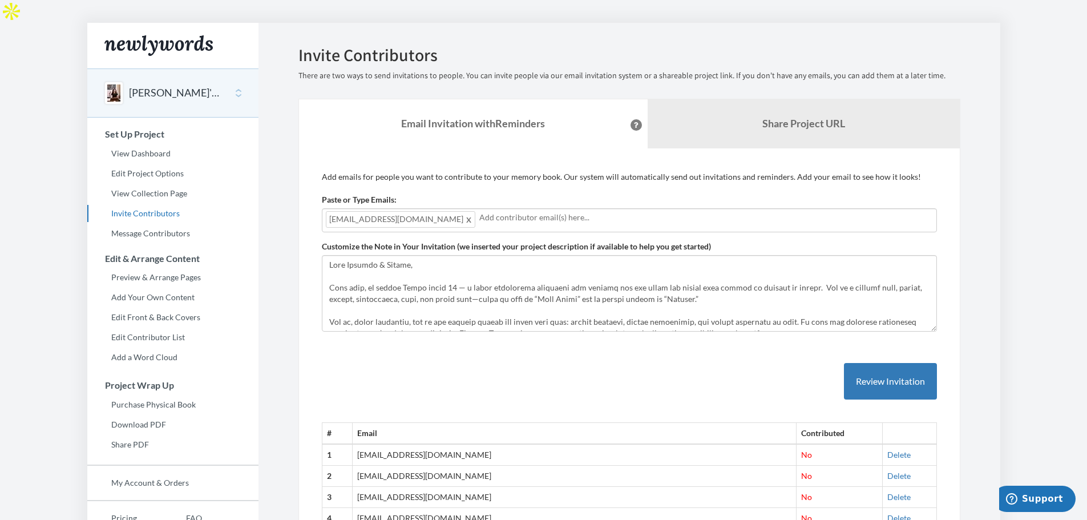
click at [445, 211] on span "samantharubenstein14@gmail.co" at bounding box center [400, 219] width 149 height 17
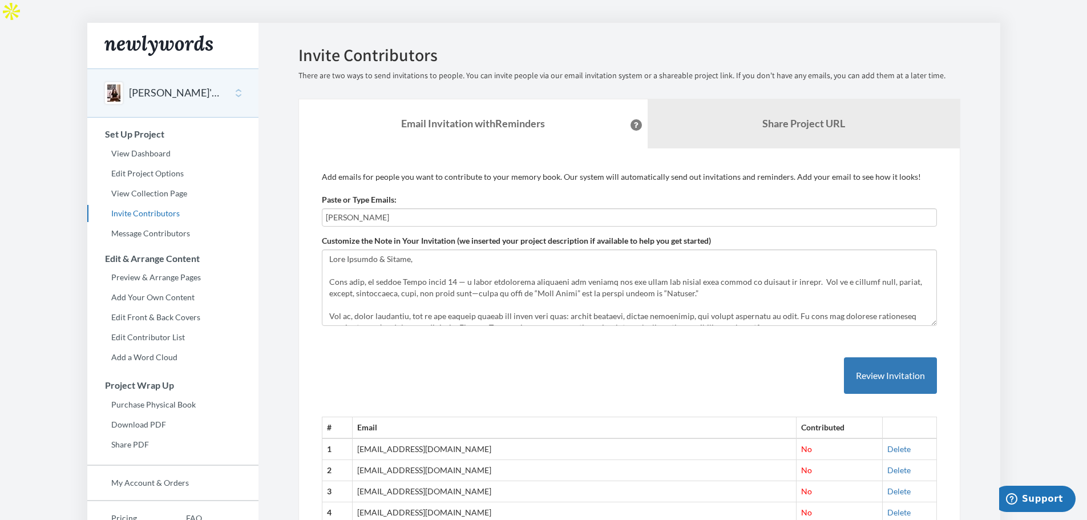
type input "samantha"
type input "[EMAIL_ADDRESS][DOMAIN_NAME]"
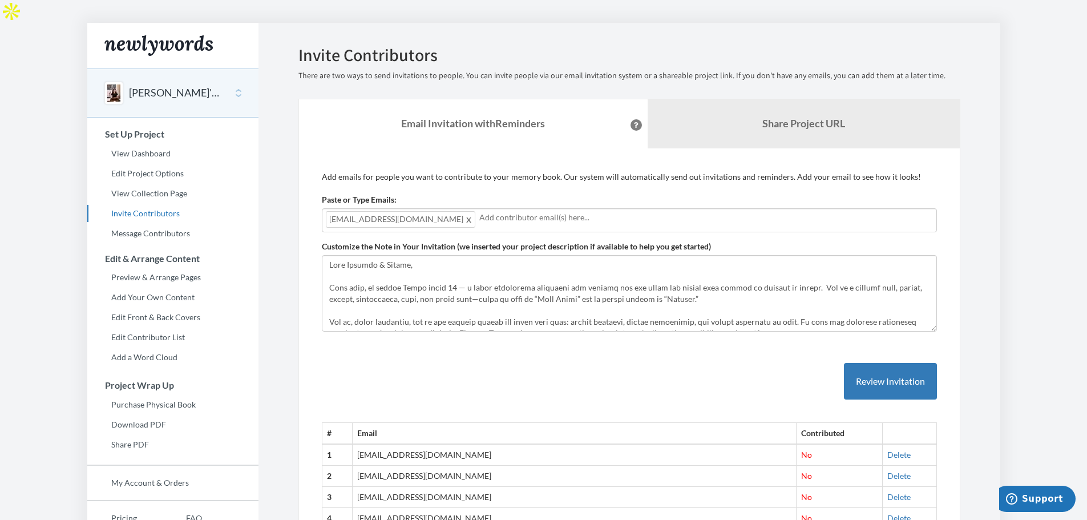
click at [516, 211] on input "text" at bounding box center [706, 217] width 454 height 13
click at [917, 363] on button "Review Invitation" at bounding box center [890, 381] width 93 height 37
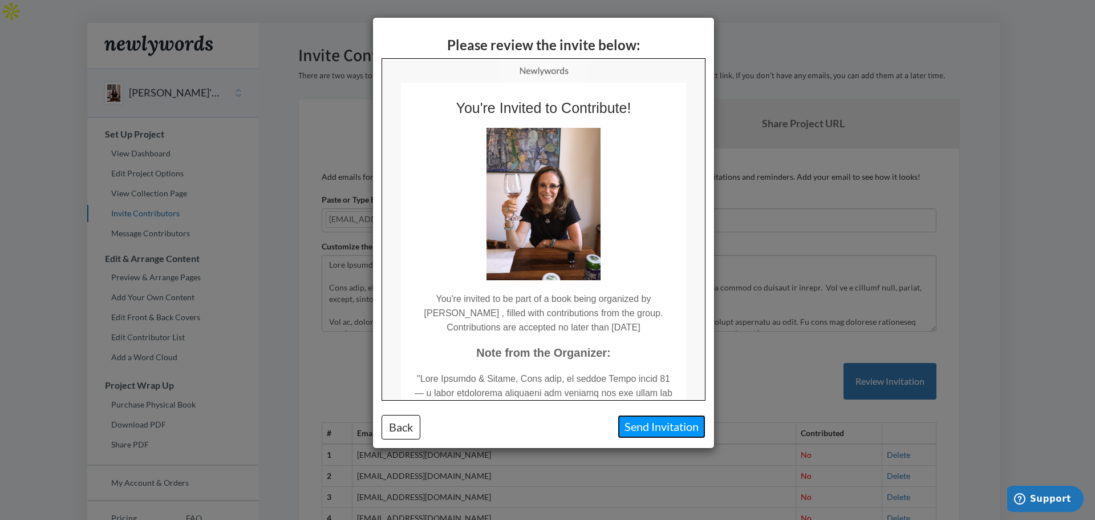
click at [652, 425] on button "Send Invitation" at bounding box center [662, 426] width 88 height 23
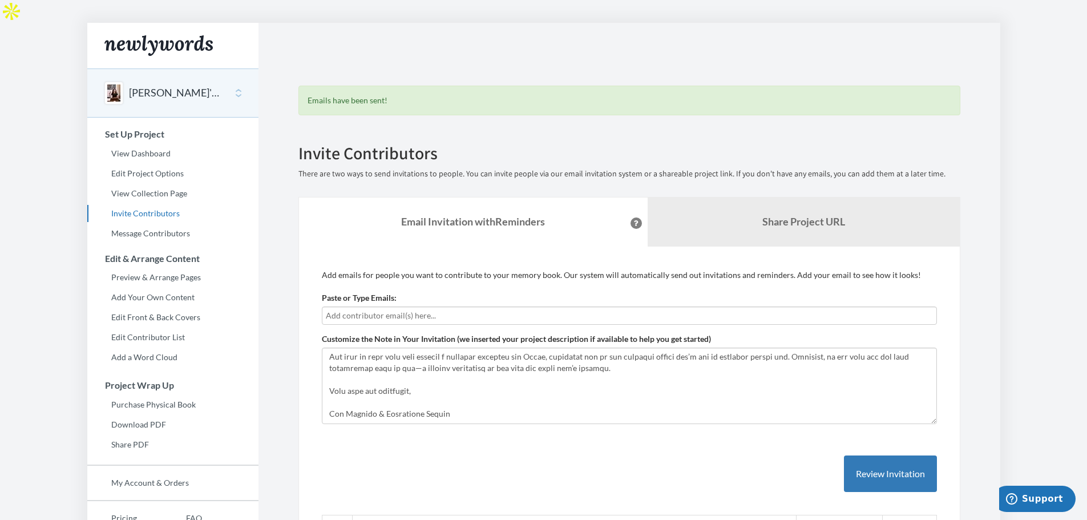
click at [152, 86] on button "[PERSON_NAME]'s Birthday Book of Memories" at bounding box center [175, 93] width 92 height 15
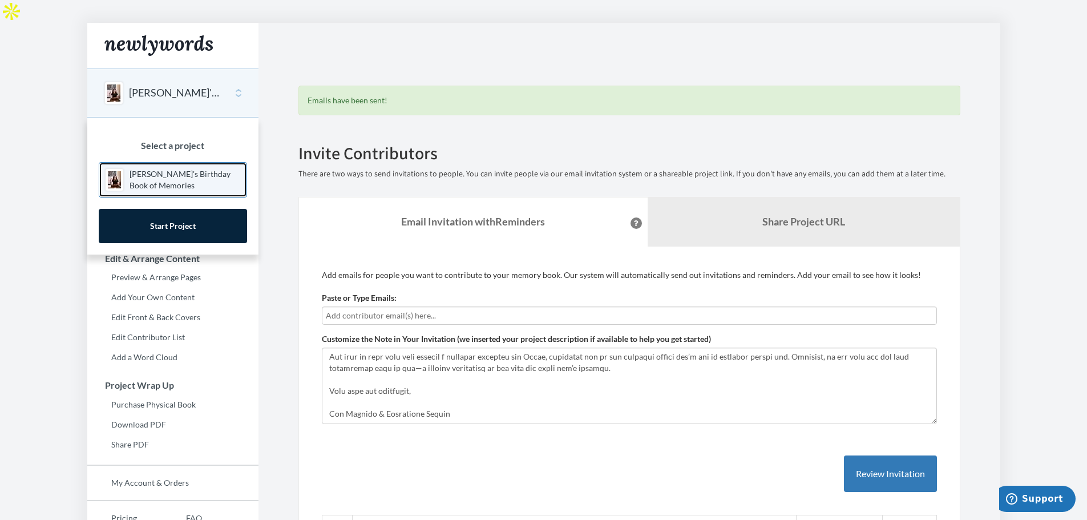
click at [167, 168] on p "[PERSON_NAME]'s Birthday Book of Memories" at bounding box center [184, 179] width 111 height 23
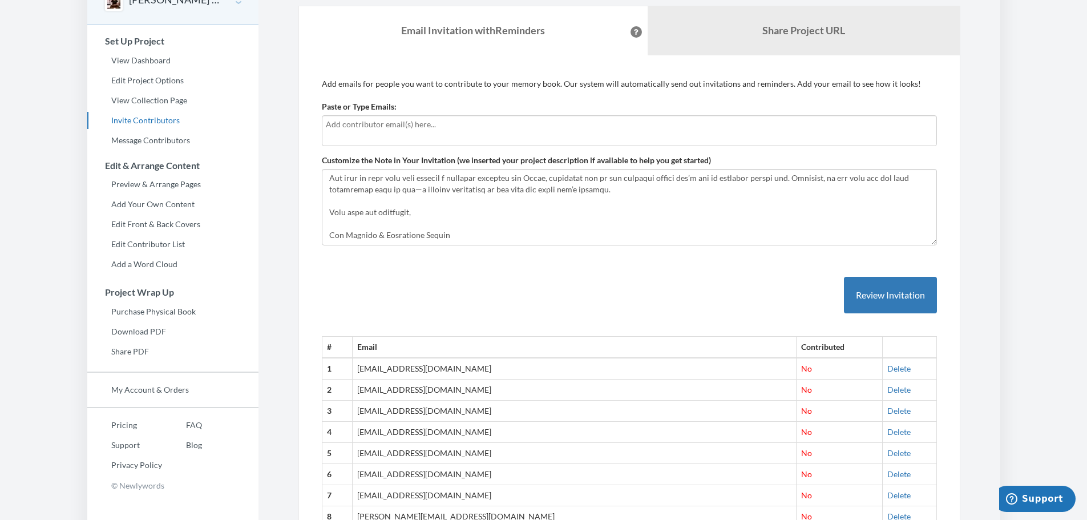
scroll to position [89, 0]
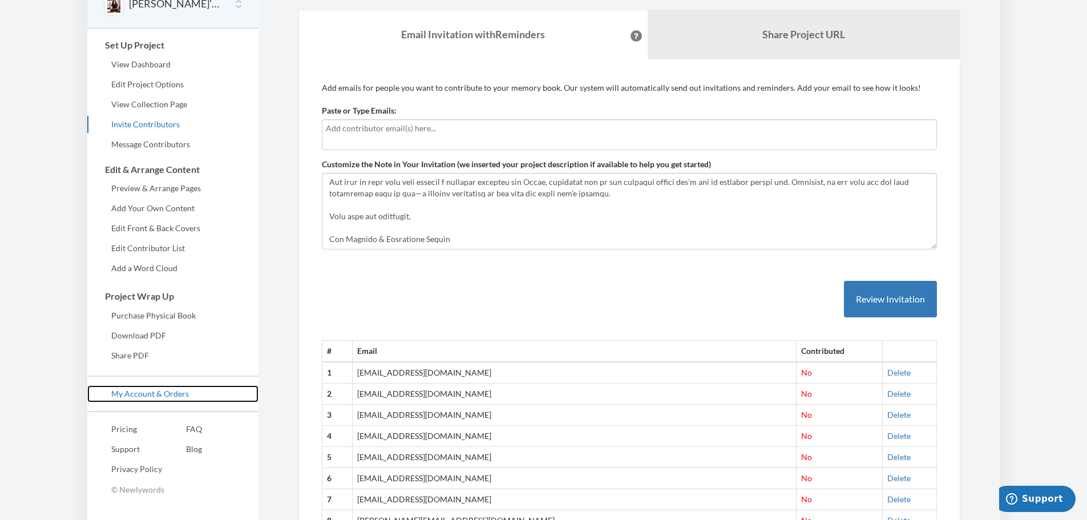
click at [151, 385] on link "My Account & Orders" at bounding box center [172, 393] width 171 height 17
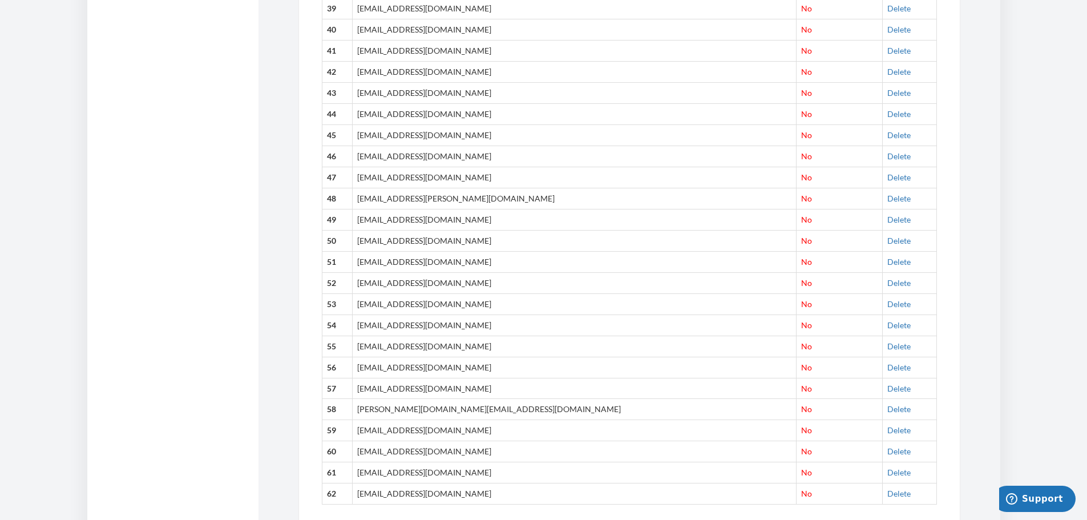
scroll to position [1287, 0]
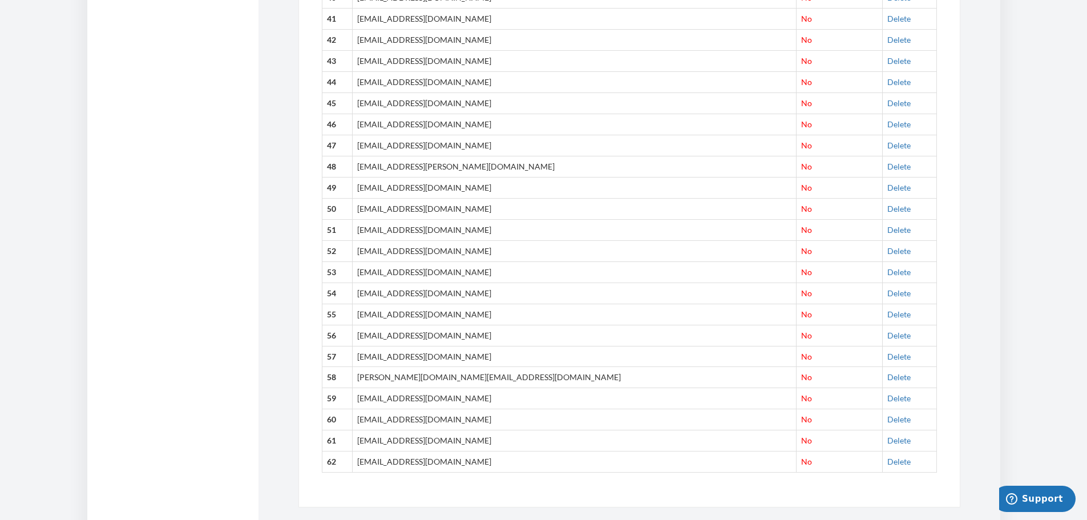
click at [333, 282] on th "54" at bounding box center [337, 292] width 31 height 21
